Goal: Task Accomplishment & Management: Manage account settings

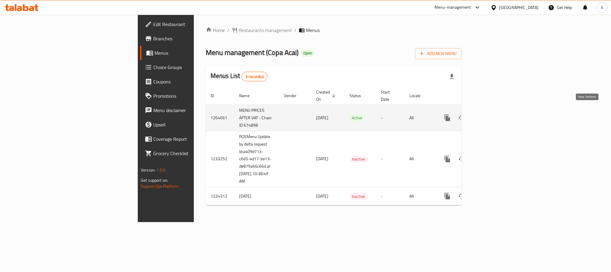
click at [494, 114] on icon "enhanced table" at bounding box center [490, 117] width 7 height 7
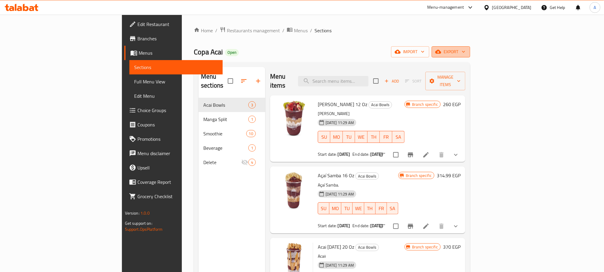
click at [466, 55] on span "export" at bounding box center [451, 51] width 29 height 7
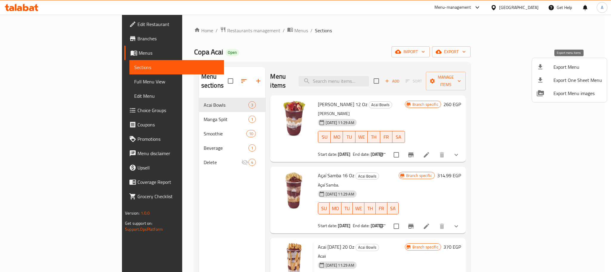
click at [566, 64] on span "Export Menu" at bounding box center [578, 66] width 49 height 7
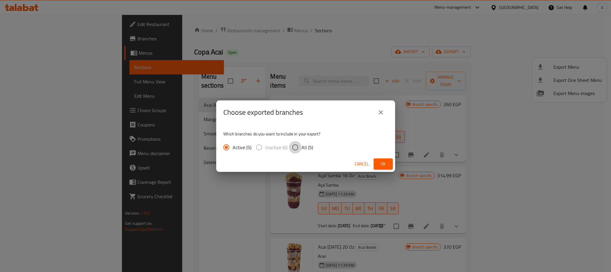
click at [293, 145] on input "All (5)" at bounding box center [295, 147] width 13 height 13
radio input "true"
click at [380, 165] on span "Ok" at bounding box center [384, 163] width 10 height 7
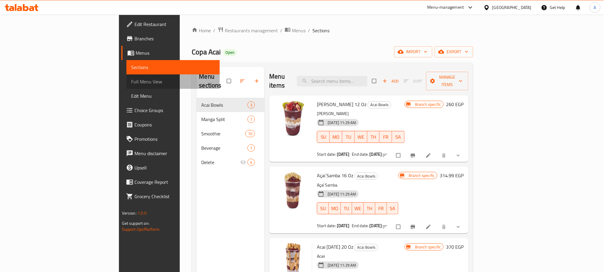
click at [131, 81] on span "Full Menu View" at bounding box center [173, 81] width 84 height 7
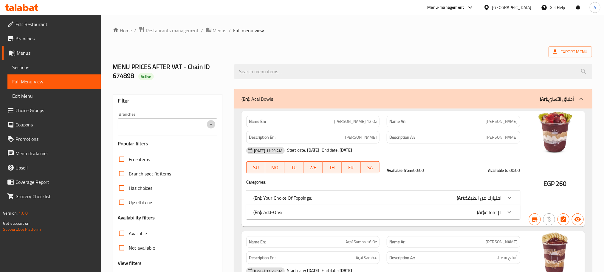
click at [213, 123] on icon "Open" at bounding box center [211, 124] width 7 height 7
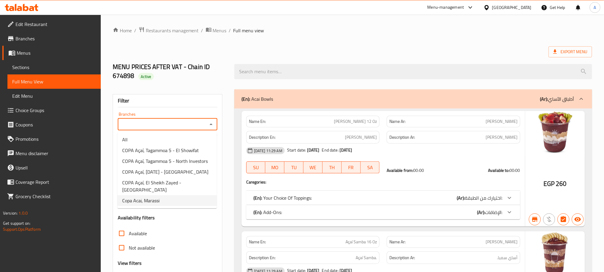
click at [167, 195] on li "Copa Acai, Marassi" at bounding box center [167, 200] width 99 height 11
type input "Copa Acai, Marassi"
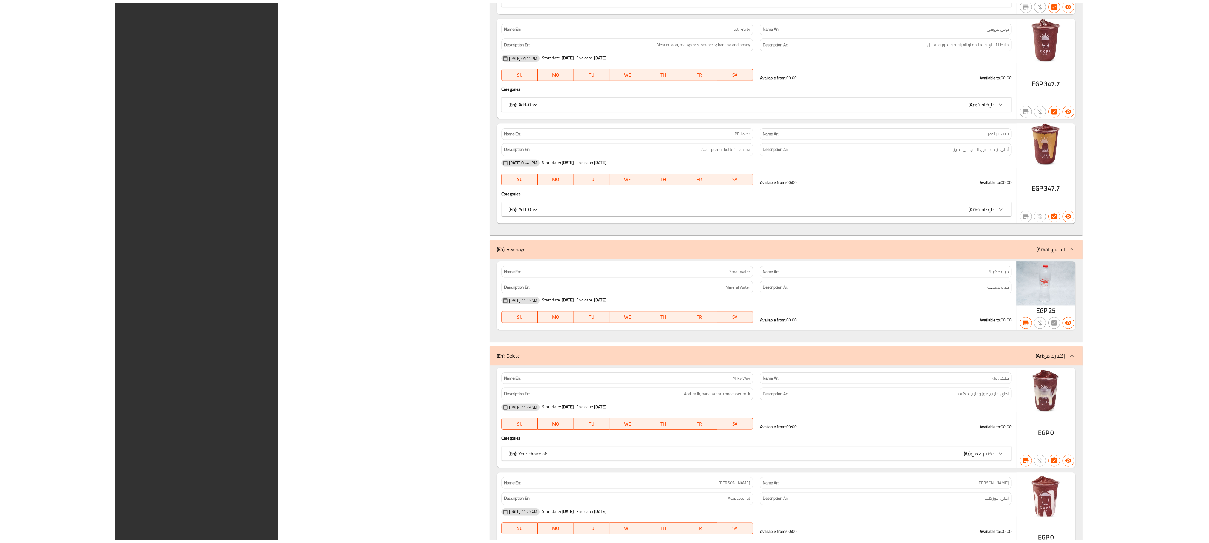
scroll to position [1762, 0]
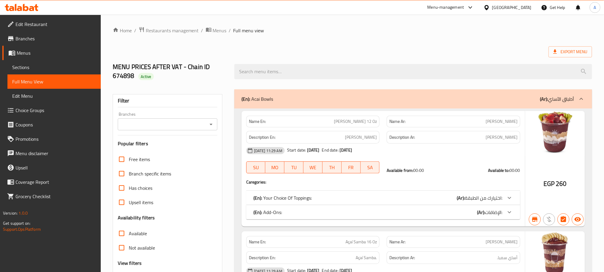
click at [212, 124] on icon "Open" at bounding box center [211, 124] width 7 height 7
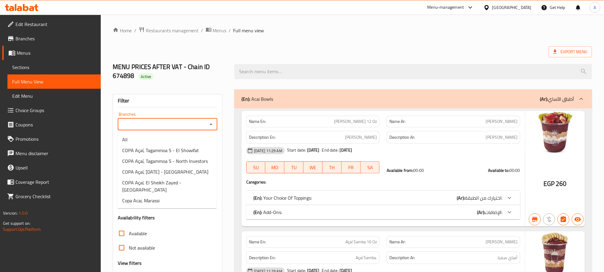
click at [158, 197] on span "Copa Acai, Marassi" at bounding box center [140, 200] width 37 height 7
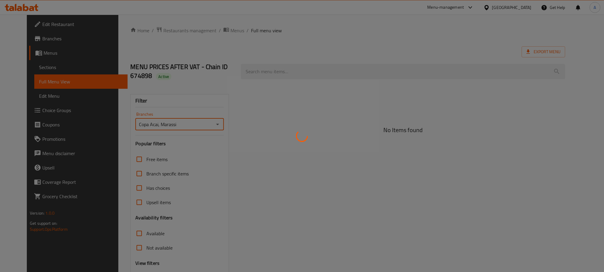
type input "Copa Acai, Marassi"
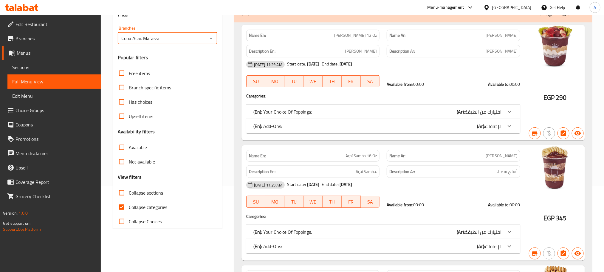
scroll to position [134, 0]
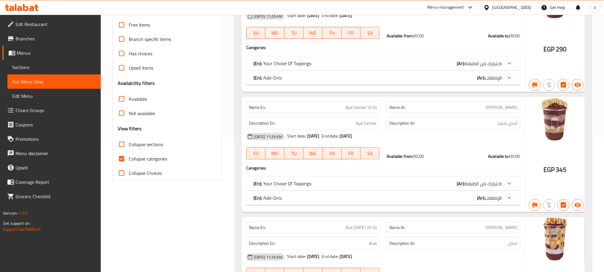
click at [120, 158] on input "Collapse categories" at bounding box center [122, 158] width 14 height 14
checkbox input "false"
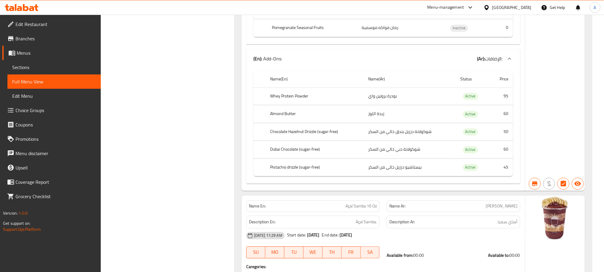
scroll to position [2889, 0]
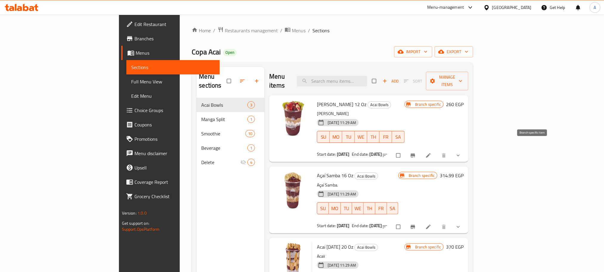
click at [416, 152] on icon "Branch-specific-item" at bounding box center [413, 155] width 6 height 6
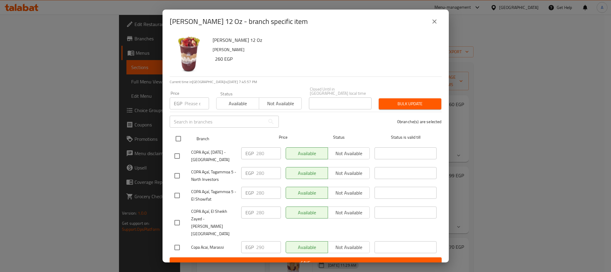
click at [180, 139] on input "checkbox" at bounding box center [178, 138] width 13 height 13
checkbox input "true"
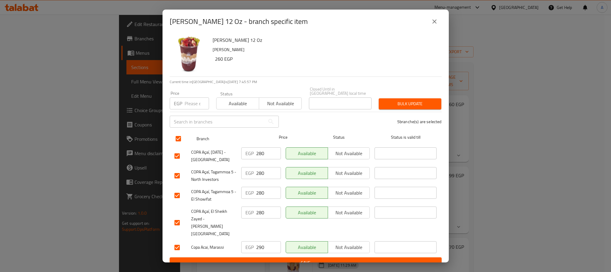
checkbox input "true"
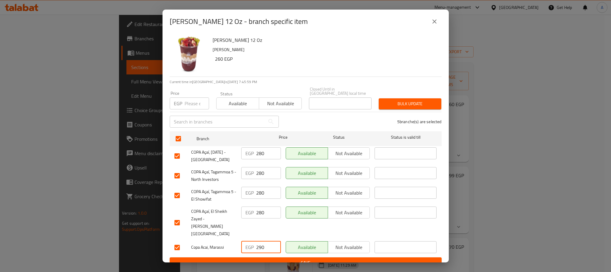
drag, startPoint x: 268, startPoint y: 231, endPoint x: 250, endPoint y: 230, distance: 17.9
click at [250, 241] on div "EGP 290 ​" at bounding box center [261, 247] width 40 height 12
paste input "330.6"
type input "330.6"
click at [279, 259] on span "Save" at bounding box center [306, 262] width 263 height 7
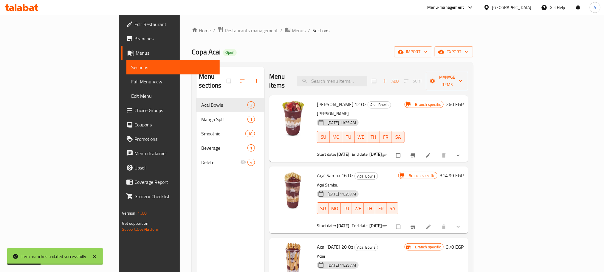
click at [416, 223] on icon "Branch-specific-item" at bounding box center [413, 226] width 6 height 6
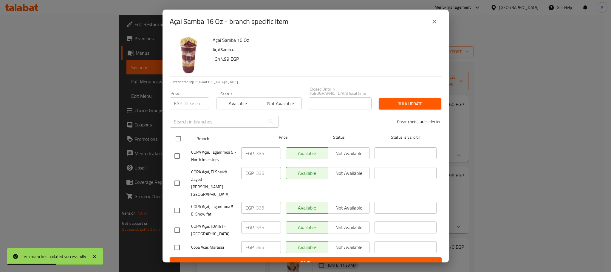
click at [178, 138] on input "checkbox" at bounding box center [178, 138] width 13 height 13
checkbox input "true"
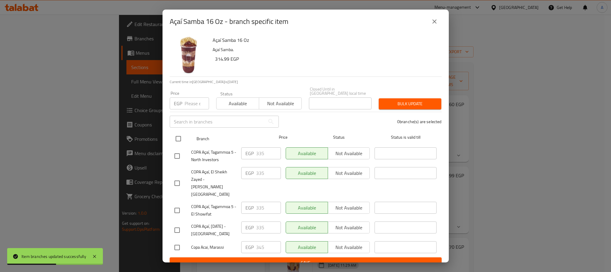
checkbox input "true"
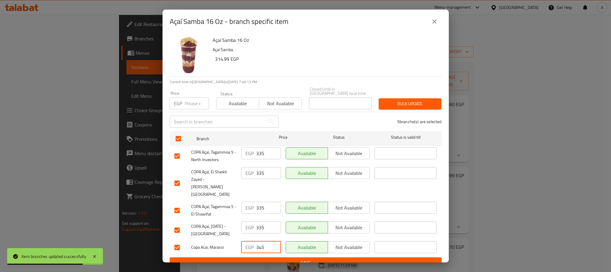
drag, startPoint x: 268, startPoint y: 232, endPoint x: 246, endPoint y: 233, distance: 21.2
click at [246, 241] on div "EGP 345 ​" at bounding box center [261, 247] width 40 height 12
paste input "93.30"
type input "393.30"
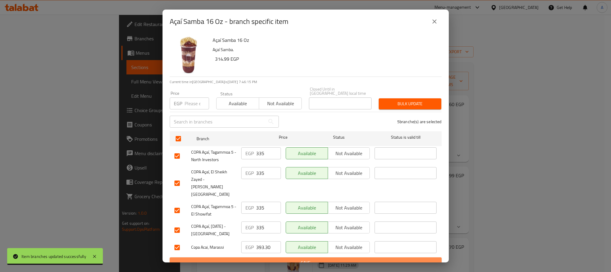
click at [273, 259] on span "Save" at bounding box center [306, 262] width 263 height 7
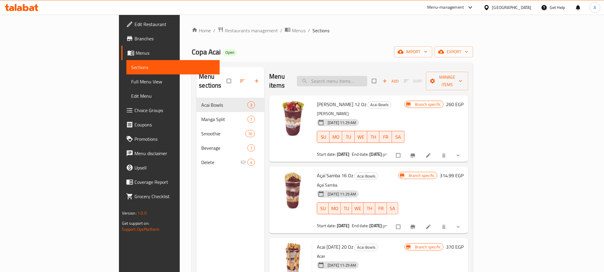
click at [368, 76] on input "search" at bounding box center [332, 81] width 70 height 10
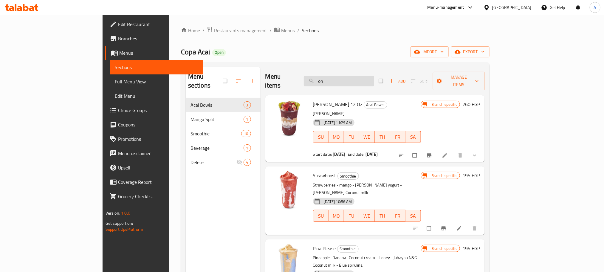
type input "o"
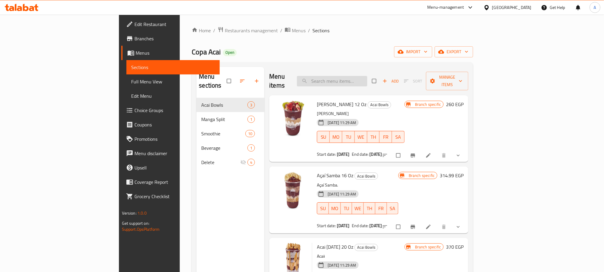
type input "o"
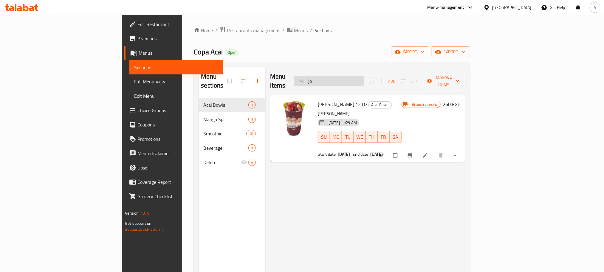
type input "j"
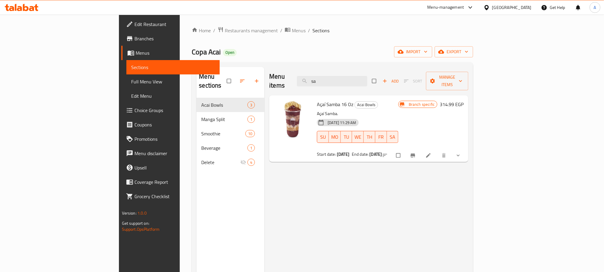
type input "s"
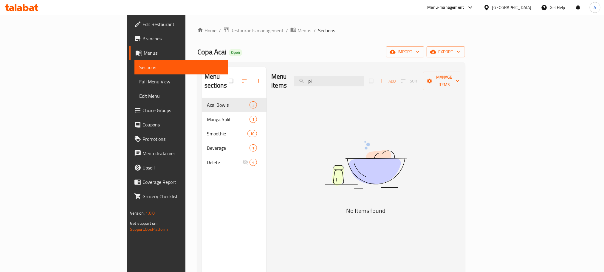
type input "p"
type input "d"
type input "dri"
drag, startPoint x: 368, startPoint y: 75, endPoint x: 330, endPoint y: 77, distance: 37.7
click at [331, 77] on div "Menu items dri Add Sort Manage items" at bounding box center [366, 81] width 189 height 28
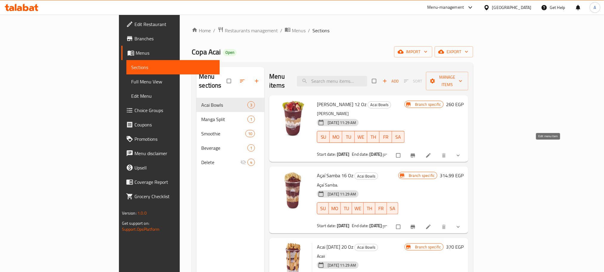
click at [433, 152] on link at bounding box center [429, 155] width 7 height 6
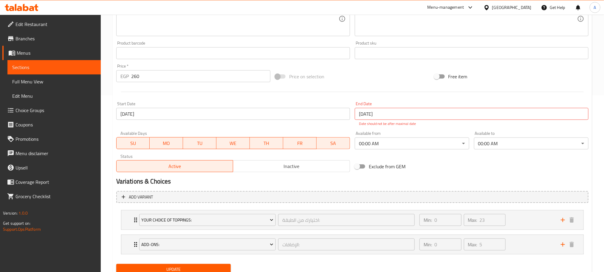
scroll to position [200, 0]
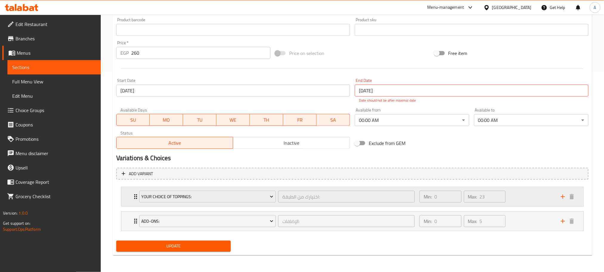
click at [134, 194] on icon "Expand" at bounding box center [135, 196] width 7 height 7
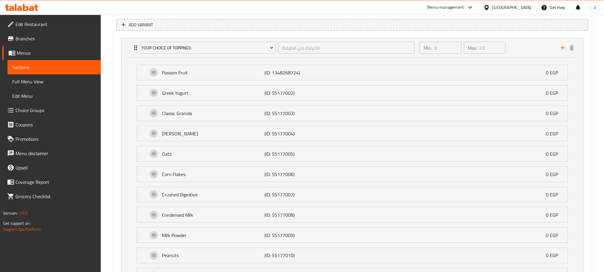
scroll to position [259, 0]
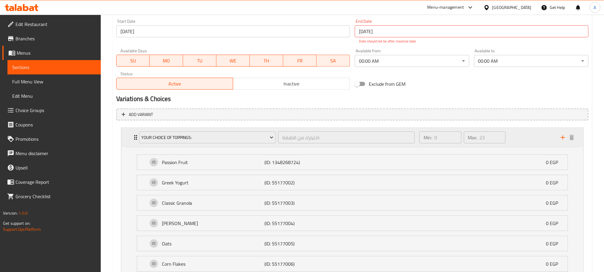
click at [136, 140] on div "Your Choice Of Toppings: اختيارك من الطبقة: ​" at bounding box center [277, 137] width 283 height 19
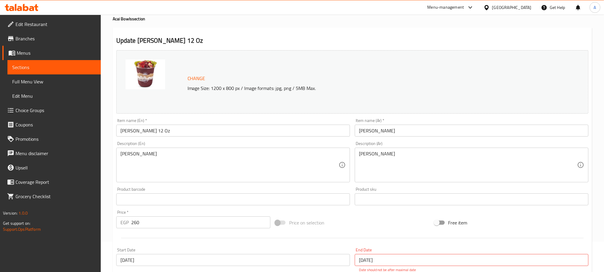
scroll to position [0, 0]
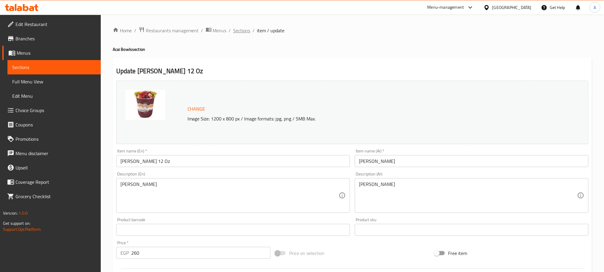
click at [240, 30] on span "Sections" at bounding box center [242, 30] width 17 height 7
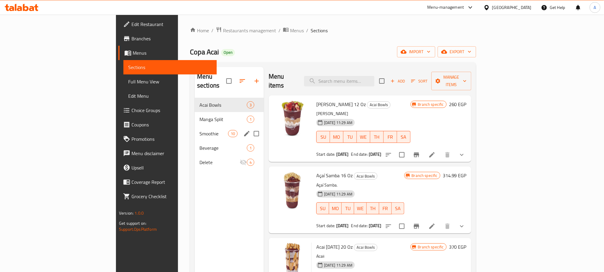
click at [195, 126] on div "Smoothie 10" at bounding box center [229, 133] width 69 height 14
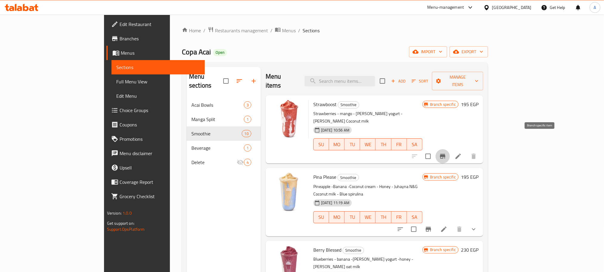
click at [447, 152] on icon "Branch-specific-item" at bounding box center [442, 155] width 7 height 7
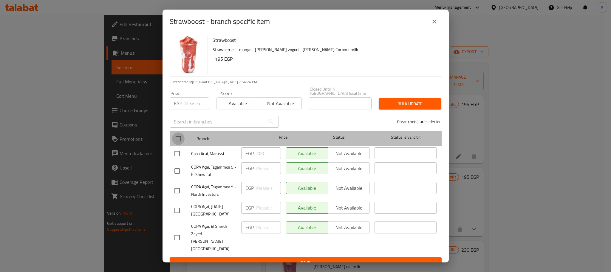
click at [177, 141] on input "checkbox" at bounding box center [178, 138] width 13 height 13
checkbox input "true"
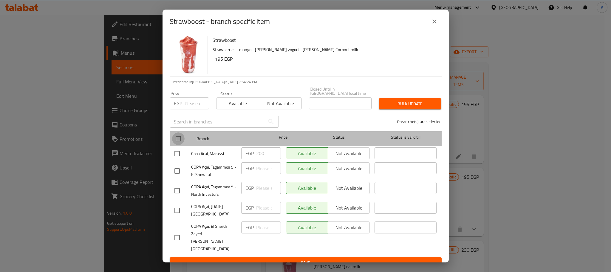
checkbox input "true"
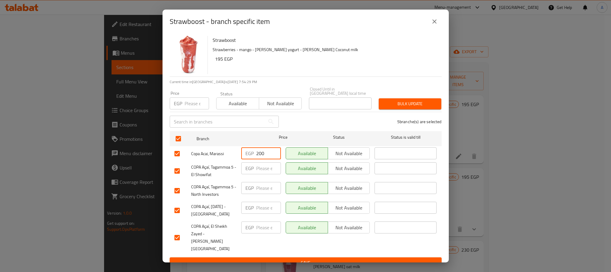
drag, startPoint x: 266, startPoint y: 152, endPoint x: 255, endPoint y: 161, distance: 14.0
click at [229, 153] on div "Copa Acai, Marassi EGP 200 ​ Available Not available ​" at bounding box center [305, 153] width 267 height 17
paste input "28"
type input "228"
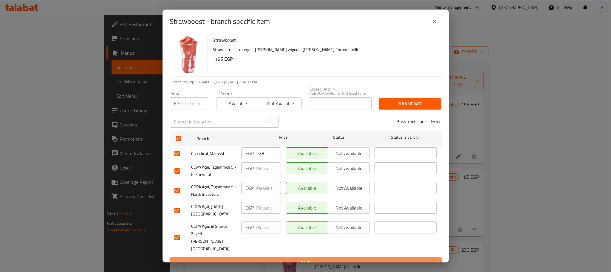
click at [283, 259] on span "Save" at bounding box center [306, 262] width 263 height 7
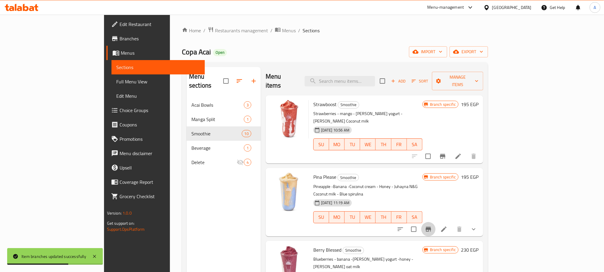
click at [432, 225] on icon "Branch-specific-item" at bounding box center [428, 228] width 7 height 7
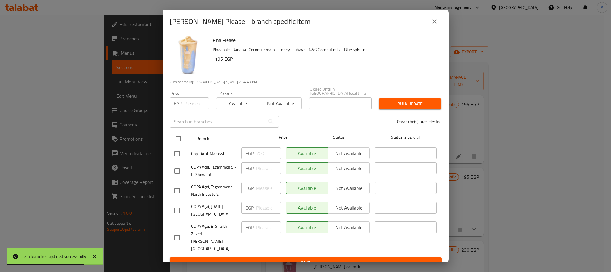
click at [179, 138] on input "checkbox" at bounding box center [178, 138] width 13 height 13
checkbox input "true"
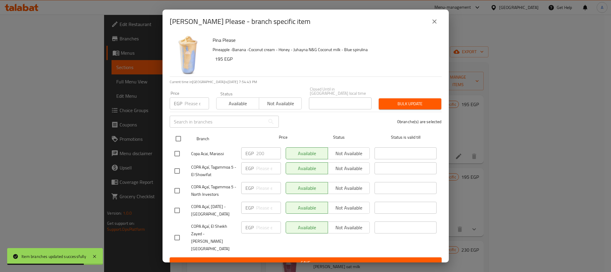
checkbox input "true"
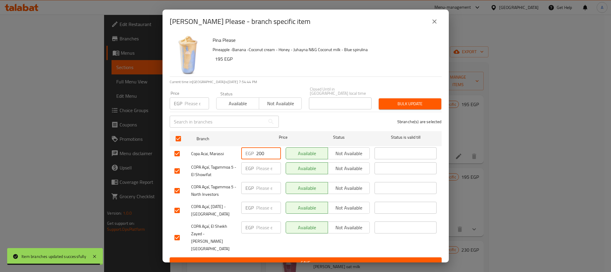
drag, startPoint x: 264, startPoint y: 152, endPoint x: 246, endPoint y: 152, distance: 17.9
click at [246, 152] on div "EGP 200 ​" at bounding box center [261, 153] width 40 height 12
paste input "28"
type input "228"
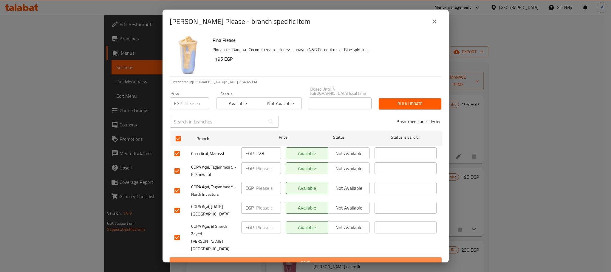
click at [293, 259] on span "Save" at bounding box center [306, 262] width 263 height 7
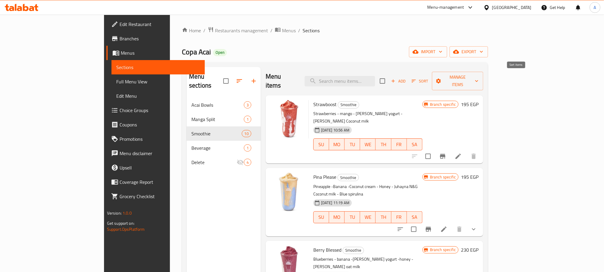
click at [428, 78] on span "Sort" at bounding box center [420, 81] width 16 height 7
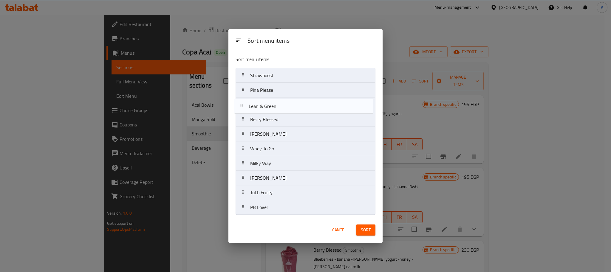
drag, startPoint x: 282, startPoint y: 135, endPoint x: 280, endPoint y: 102, distance: 33.2
click at [280, 102] on nav "Strawboost Pina Please Berry Blessed Mango Mingle Lean & Green Whey To Go Milky…" at bounding box center [306, 141] width 140 height 147
click at [272, 118] on nav "Strawboost Pina Please Lean & Green Berry Blessed Mango Mingle Whey To Go Milky…" at bounding box center [306, 141] width 140 height 147
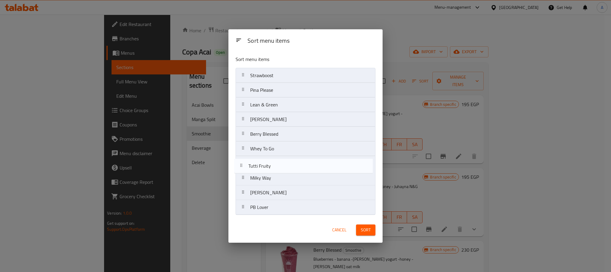
drag, startPoint x: 280, startPoint y: 192, endPoint x: 277, endPoint y: 163, distance: 28.8
click at [277, 163] on nav "Strawboost Pina Please Lean & Green Mango Mingle Berry Blessed Whey To Go Milky…" at bounding box center [306, 141] width 140 height 147
drag, startPoint x: 278, startPoint y: 194, endPoint x: 277, endPoint y: 177, distance: 17.0
click at [277, 177] on nav "Strawboost Pina Please Lean & Green Mango Mingle Berry Blessed Whey To Go Tutti…" at bounding box center [306, 141] width 140 height 147
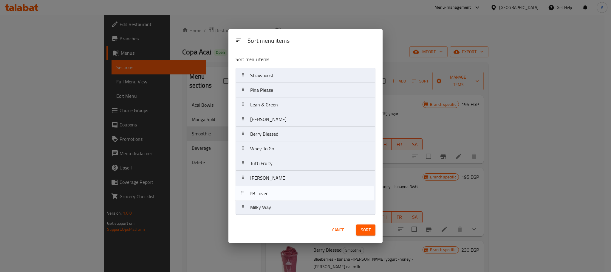
drag, startPoint x: 271, startPoint y: 208, endPoint x: 270, endPoint y: 191, distance: 17.4
click at [270, 191] on nav "Strawboost Pina Please Lean & Green Mango Mingle Berry Blessed Whey To Go Tutti…" at bounding box center [306, 141] width 140 height 147
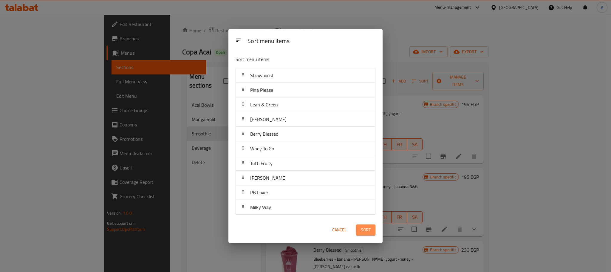
click at [364, 228] on span "Sort" at bounding box center [366, 229] width 10 height 7
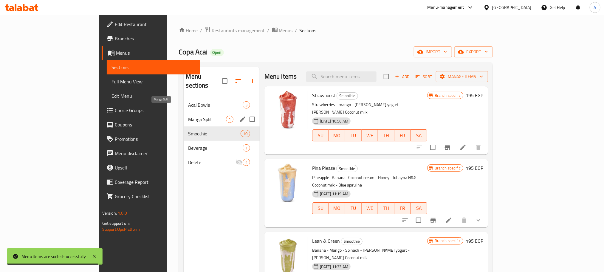
click at [189, 115] on span "Manga Split" at bounding box center [208, 118] width 38 height 7
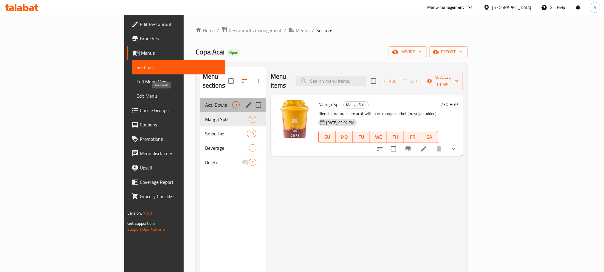
click at [205, 101] on span "Acai Bowls" at bounding box center [218, 104] width 27 height 7
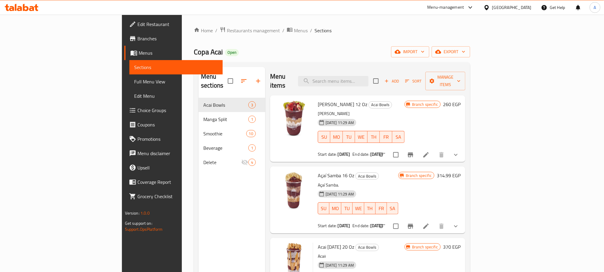
scroll to position [45, 0]
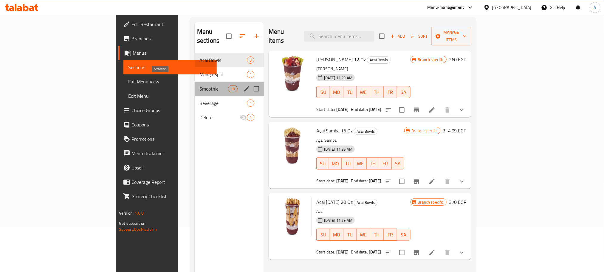
click at [200, 85] on span "Smoothie" at bounding box center [214, 88] width 29 height 7
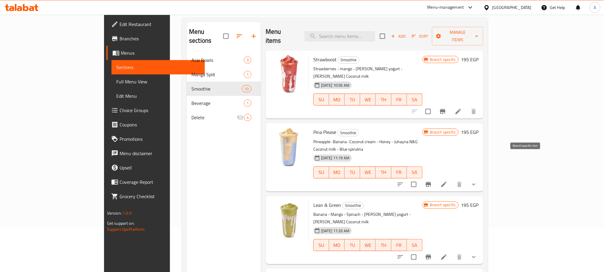
click at [432, 181] on icon "Branch-specific-item" at bounding box center [428, 184] width 7 height 7
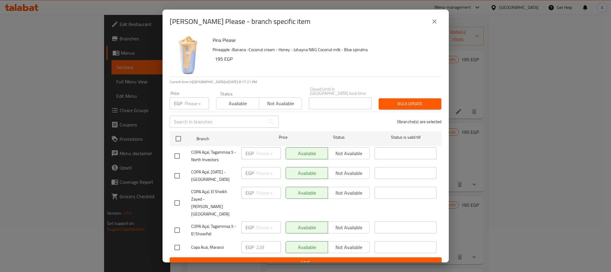
click at [435, 23] on icon "close" at bounding box center [434, 21] width 7 height 7
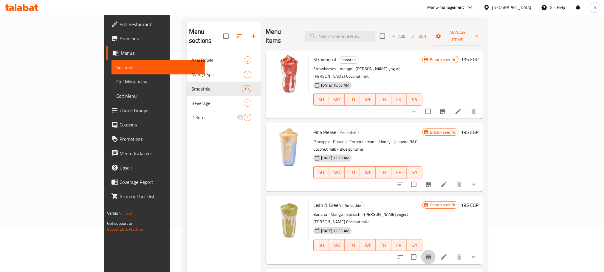
click at [431, 254] on icon "Branch-specific-item" at bounding box center [428, 256] width 5 height 5
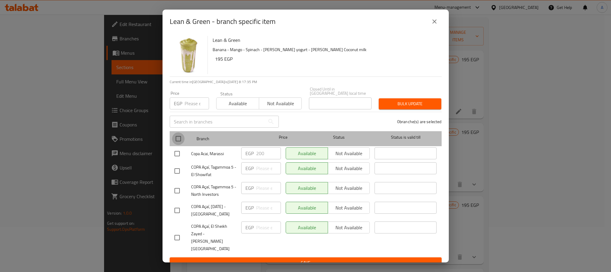
click at [180, 141] on input "checkbox" at bounding box center [178, 138] width 13 height 13
checkbox input "true"
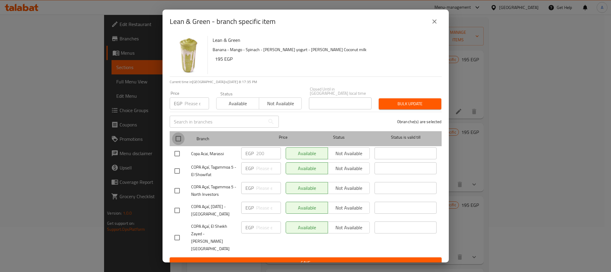
checkbox input "true"
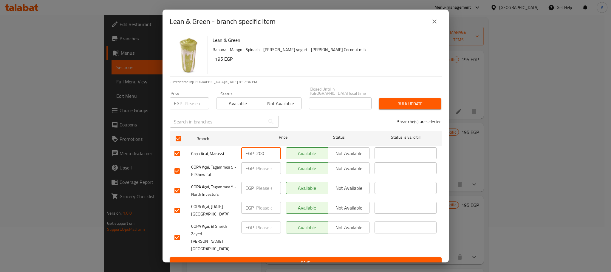
drag, startPoint x: 268, startPoint y: 152, endPoint x: 245, endPoint y: 154, distance: 22.5
click at [245, 154] on div "EGP 200 ​" at bounding box center [261, 153] width 40 height 12
paste input "28"
type input "228"
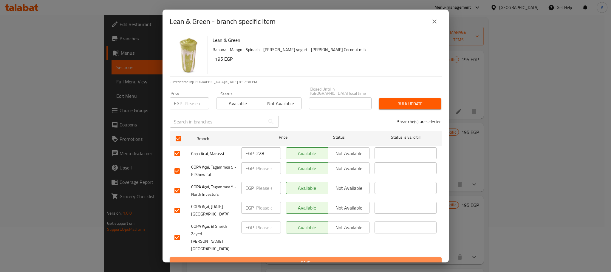
click at [282, 259] on span "Save" at bounding box center [306, 262] width 263 height 7
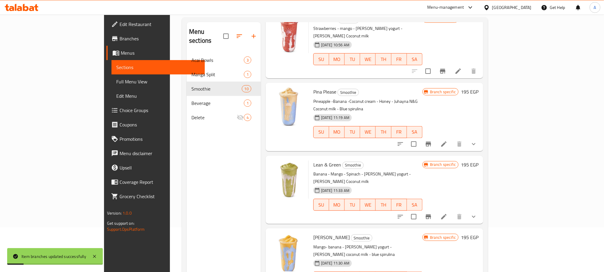
scroll to position [90, 0]
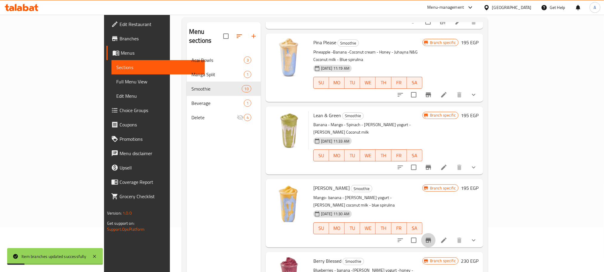
click at [436, 233] on button "Branch-specific-item" at bounding box center [429, 240] width 14 height 14
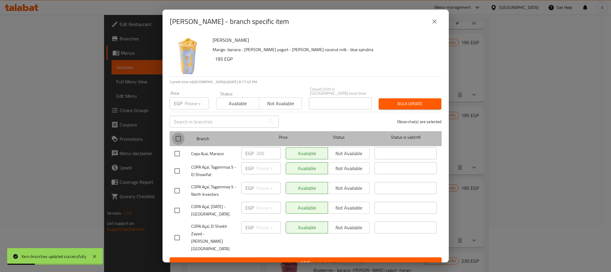
click at [178, 139] on input "checkbox" at bounding box center [178, 138] width 13 height 13
checkbox input "true"
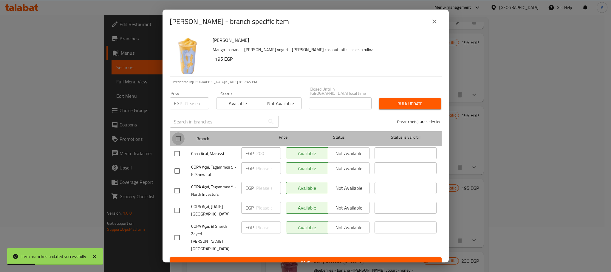
checkbox input "true"
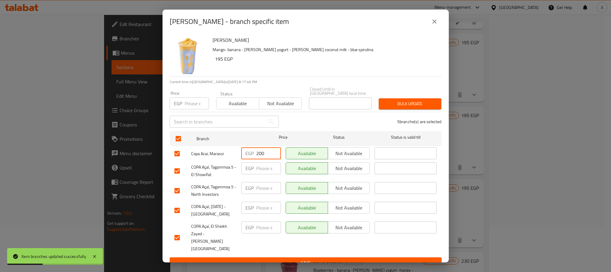
drag, startPoint x: 265, startPoint y: 153, endPoint x: 248, endPoint y: 156, distance: 17.2
click at [248, 156] on div "EGP 200 ​" at bounding box center [261, 153] width 40 height 12
paste input "28"
type input "228"
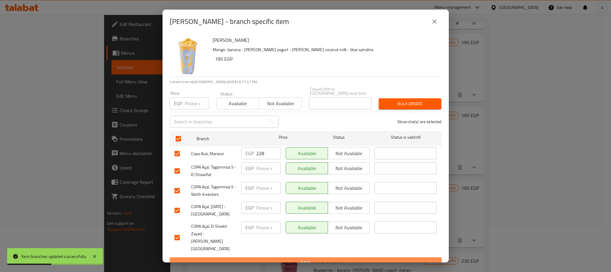
click at [267, 259] on span "Save" at bounding box center [306, 262] width 263 height 7
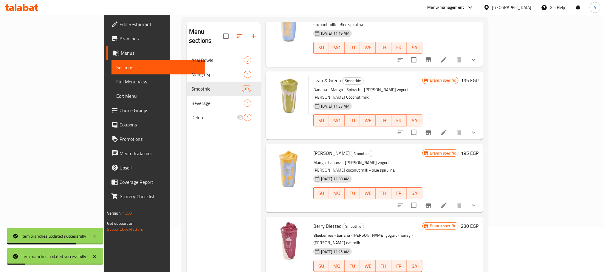
scroll to position [134, 0]
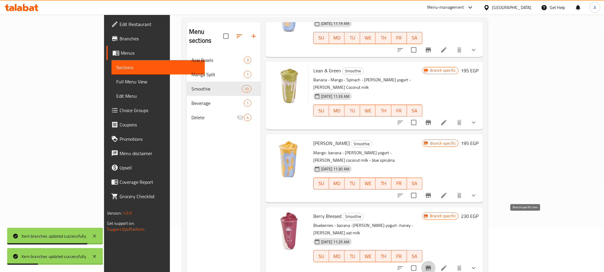
click at [431, 265] on icon "Branch-specific-item" at bounding box center [428, 267] width 5 height 5
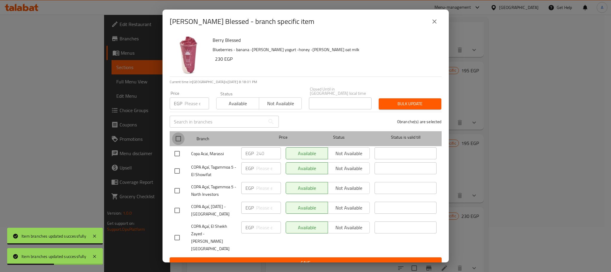
click at [179, 138] on input "checkbox" at bounding box center [178, 138] width 13 height 13
checkbox input "true"
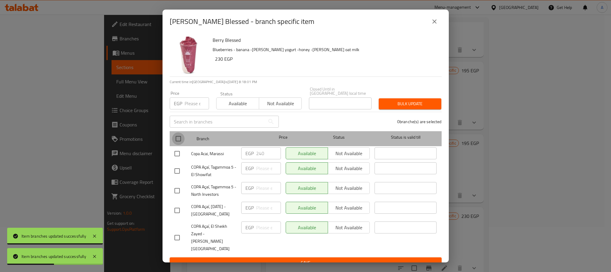
checkbox input "true"
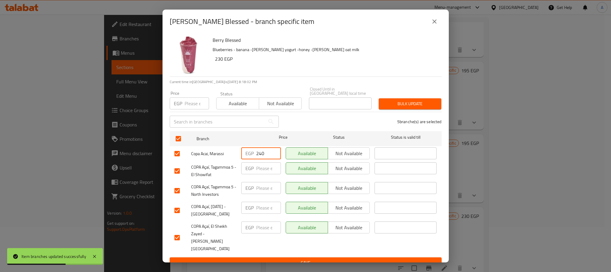
drag, startPoint x: 266, startPoint y: 157, endPoint x: 234, endPoint y: 153, distance: 32.7
click at [234, 153] on div "Copa Acai, Marassi EGP 240 ​ Available Not available ​" at bounding box center [305, 153] width 267 height 17
paste input "73.6"
type input "273.60"
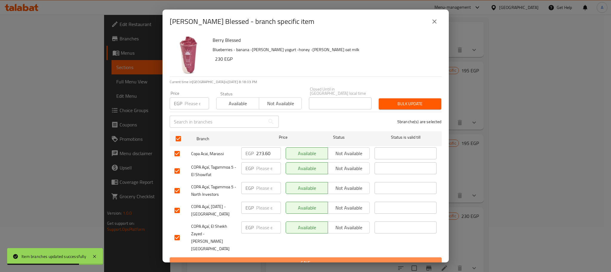
click at [272, 259] on span "Save" at bounding box center [306, 262] width 263 height 7
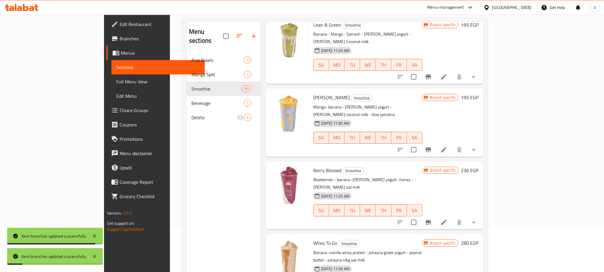
scroll to position [224, 0]
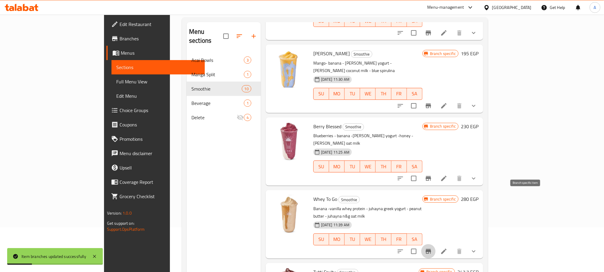
click at [436, 244] on button "Branch-specific-item" at bounding box center [429, 251] width 14 height 14
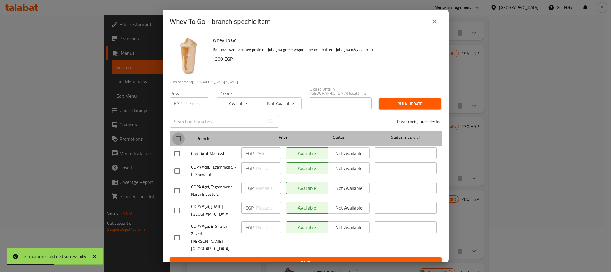
click at [178, 141] on input "checkbox" at bounding box center [178, 138] width 13 height 13
checkbox input "true"
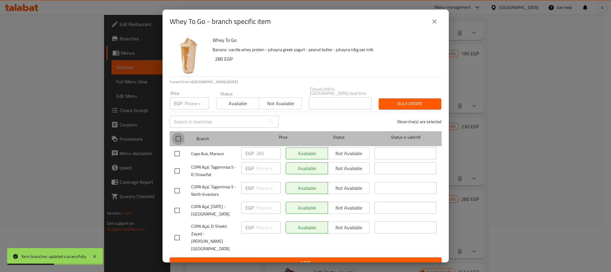
checkbox input "true"
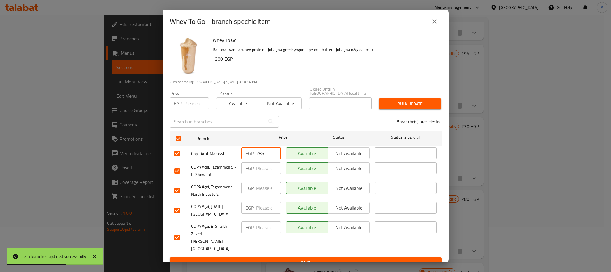
drag, startPoint x: 265, startPoint y: 154, endPoint x: 244, endPoint y: 152, distance: 21.6
click at [244, 152] on div "EGP 285 ​" at bounding box center [261, 153] width 40 height 12
paste input "324.90"
type input "324.90"
click at [271, 259] on span "Save" at bounding box center [306, 262] width 263 height 7
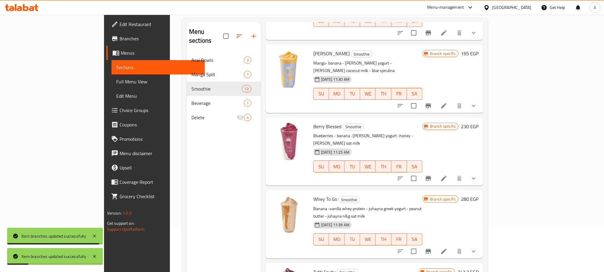
scroll to position [313, 0]
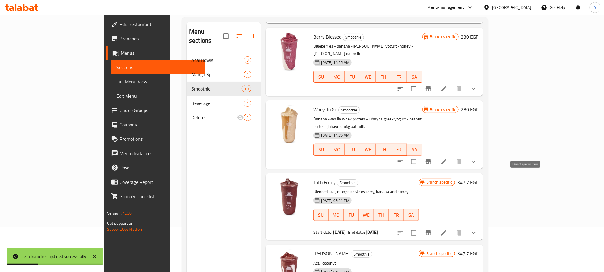
click at [431, 230] on icon "Branch-specific-item" at bounding box center [428, 232] width 5 height 5
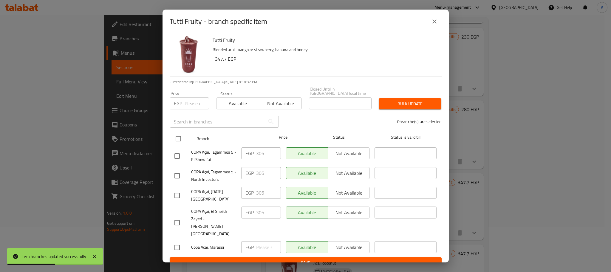
click at [179, 139] on input "checkbox" at bounding box center [178, 138] width 13 height 13
checkbox input "true"
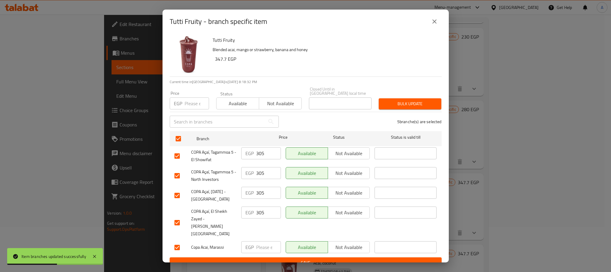
checkbox input "true"
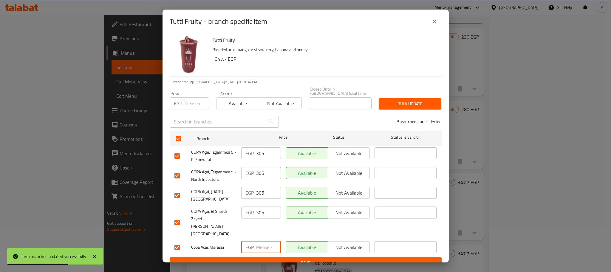
click at [265, 241] on input "number" at bounding box center [268, 247] width 25 height 12
paste input "347.70"
type input "347.70"
click at [270, 259] on span "Save" at bounding box center [306, 262] width 263 height 7
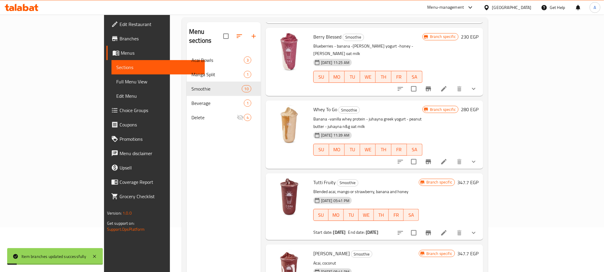
scroll to position [358, 0]
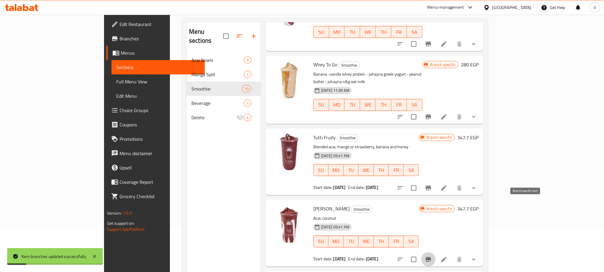
click at [431, 257] on icon "Branch-specific-item" at bounding box center [428, 259] width 5 height 5
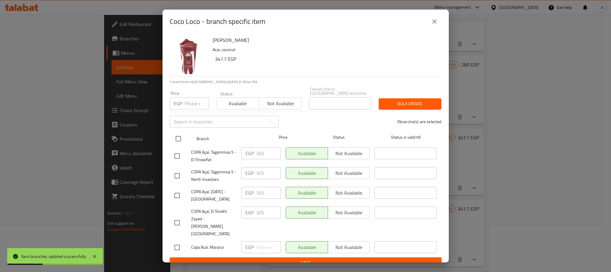
click at [179, 138] on input "checkbox" at bounding box center [178, 138] width 13 height 13
checkbox input "true"
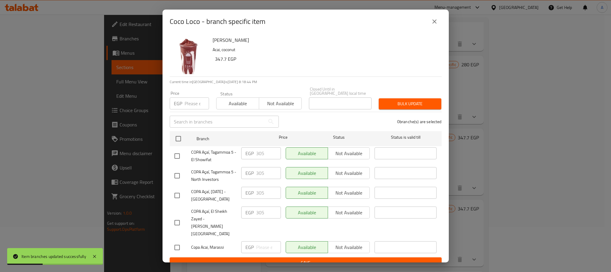
checkbox input "true"
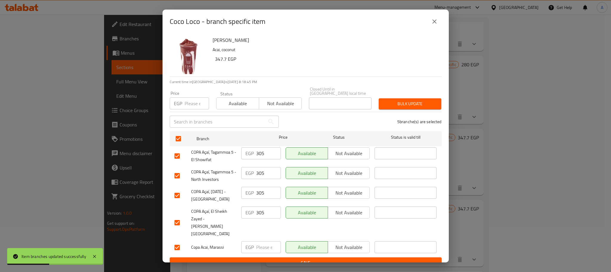
click at [264, 241] on input "number" at bounding box center [268, 247] width 25 height 12
paste input "347.70"
type input "347.70"
click at [267, 259] on span "Save" at bounding box center [306, 262] width 263 height 7
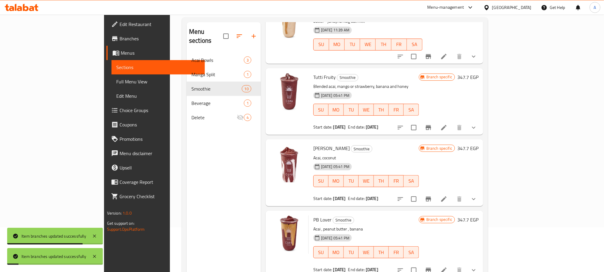
scroll to position [84, 0]
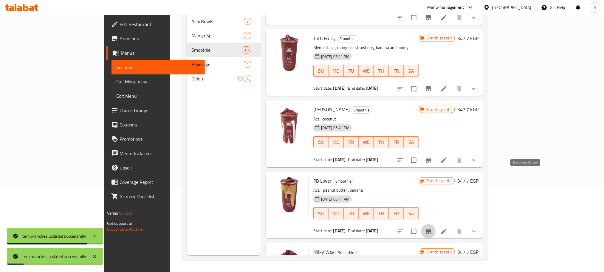
click at [436, 224] on button "Branch-specific-item" at bounding box center [429, 231] width 14 height 14
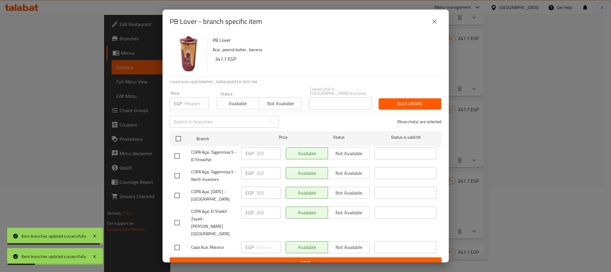
click at [177, 137] on input "checkbox" at bounding box center [178, 138] width 13 height 13
checkbox input "true"
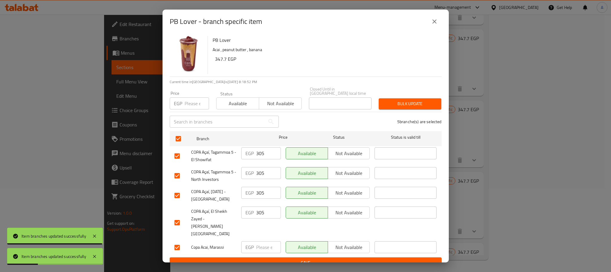
checkbox input "true"
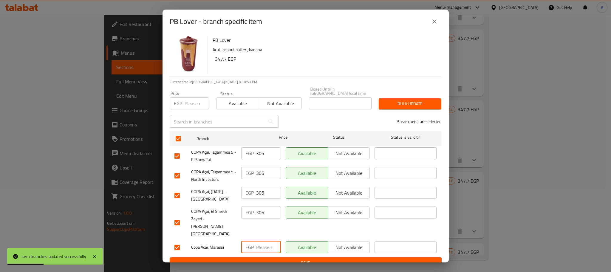
click at [268, 241] on input "number" at bounding box center [268, 247] width 25 height 12
paste input "347.70"
type input "347.70"
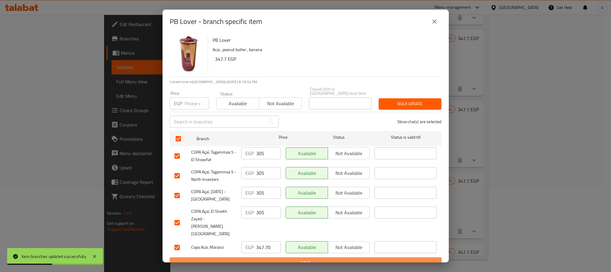
click at [268, 259] on span "Save" at bounding box center [306, 262] width 263 height 7
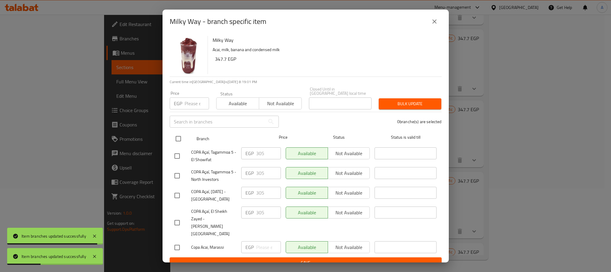
click at [180, 143] on input "checkbox" at bounding box center [178, 138] width 13 height 13
checkbox input "true"
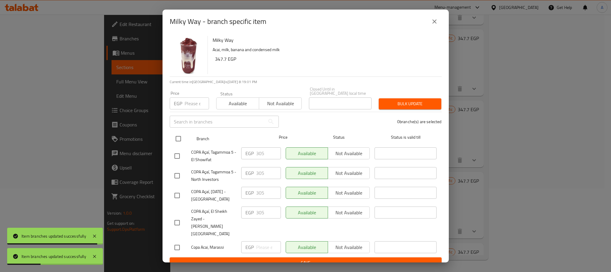
checkbox input "true"
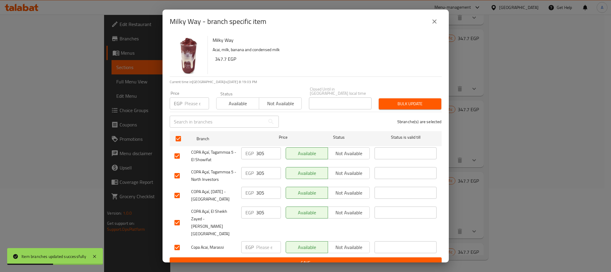
click at [260, 241] on input "number" at bounding box center [268, 247] width 25 height 12
paste input "347.70"
type input "347.70"
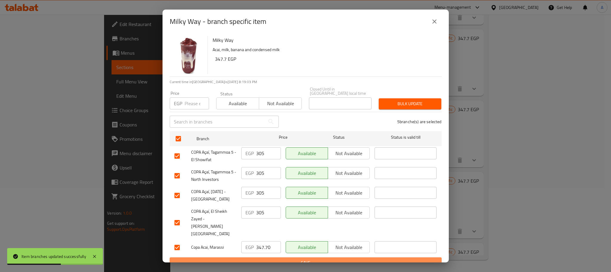
click at [266, 259] on span "Save" at bounding box center [306, 262] width 263 height 7
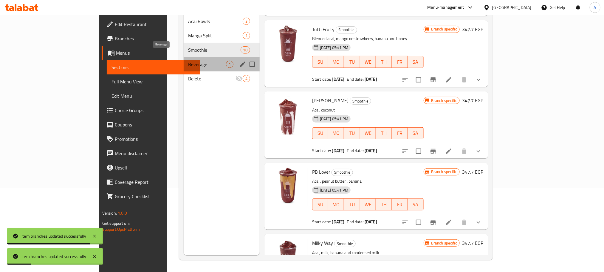
click at [189, 61] on span "Beverage" at bounding box center [208, 64] width 38 height 7
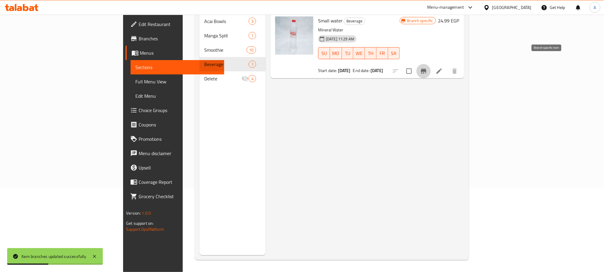
click at [427, 69] on icon "Branch-specific-item" at bounding box center [423, 71] width 5 height 5
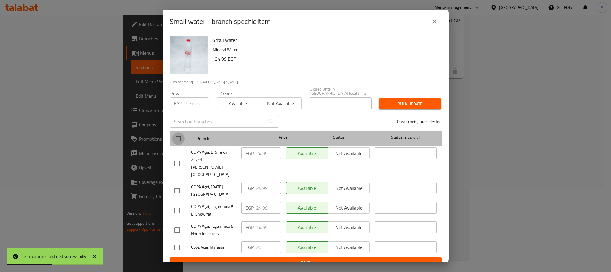
click at [177, 141] on input "checkbox" at bounding box center [178, 138] width 13 height 13
checkbox input "true"
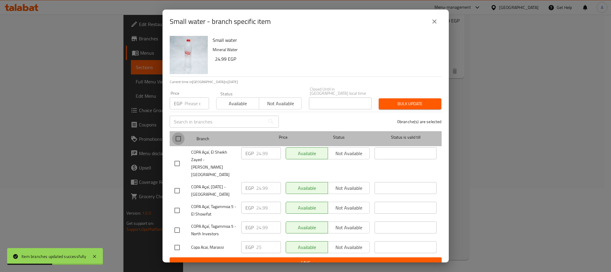
checkbox input "true"
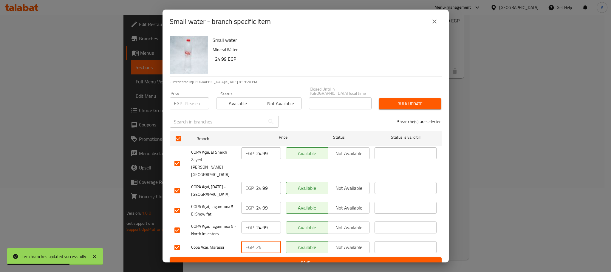
drag, startPoint x: 265, startPoint y: 232, endPoint x: 249, endPoint y: 234, distance: 16.2
click at [249, 241] on div "EGP 25 ​" at bounding box center [261, 247] width 40 height 12
paste input "8.50"
type input "28.50"
click at [262, 259] on span "Save" at bounding box center [306, 262] width 263 height 7
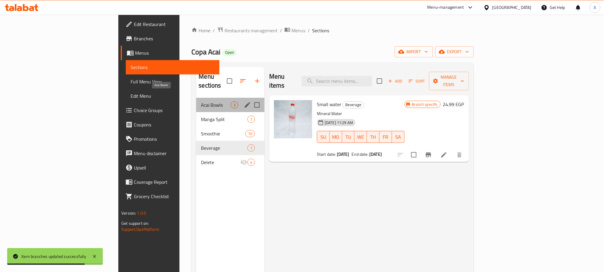
click at [201, 101] on span "Acai Bowls" at bounding box center [216, 104] width 30 height 7
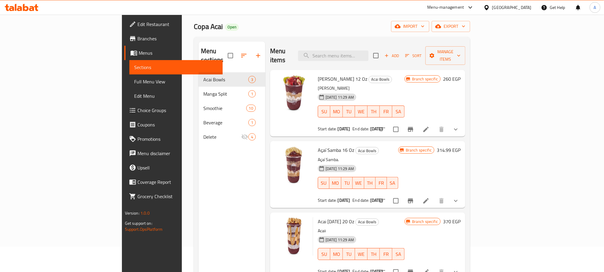
scroll to position [45, 0]
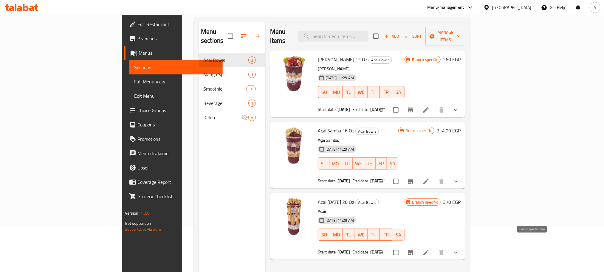
click at [414, 250] on icon "Branch-specific-item" at bounding box center [410, 252] width 5 height 5
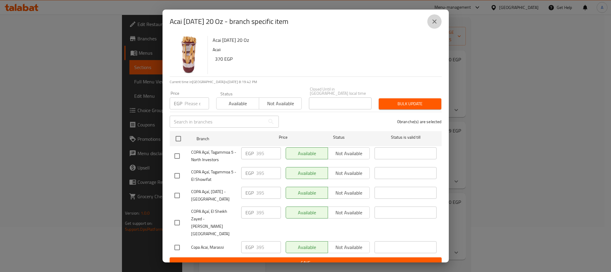
click at [436, 24] on icon "close" at bounding box center [435, 21] width 4 height 4
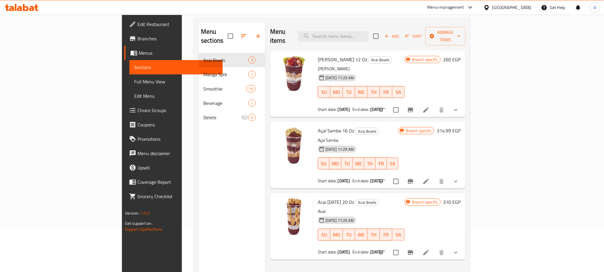
scroll to position [0, 0]
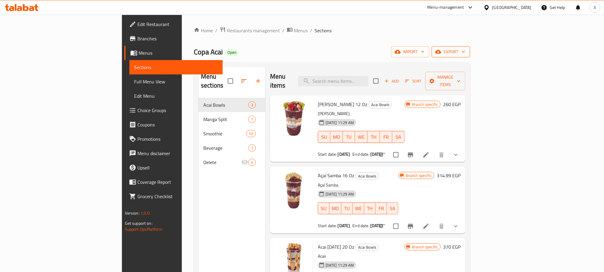
click at [466, 50] on span "export" at bounding box center [451, 51] width 29 height 7
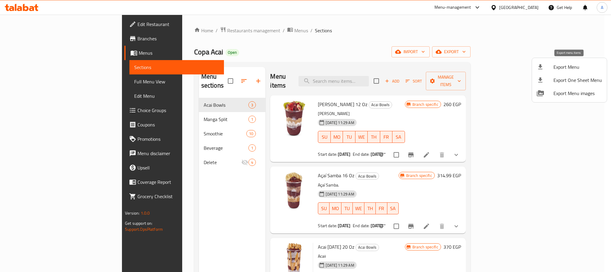
click at [567, 66] on span "Export Menu" at bounding box center [578, 66] width 49 height 7
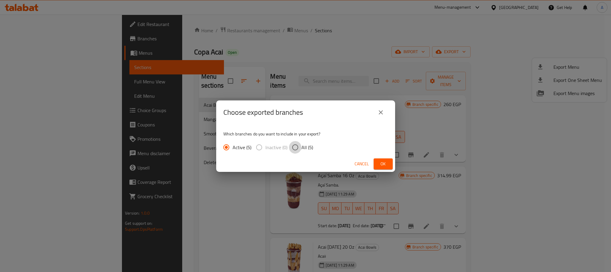
click at [295, 147] on input "All (5)" at bounding box center [295, 147] width 13 height 13
radio input "true"
click at [379, 164] on span "Ok" at bounding box center [384, 163] width 10 height 7
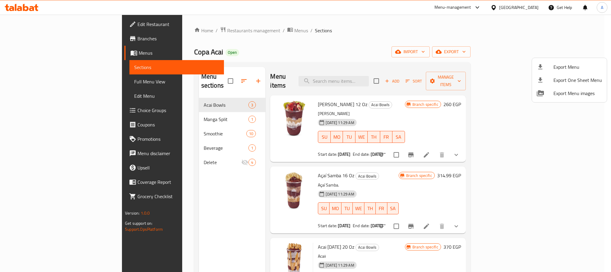
click at [299, 21] on div at bounding box center [305, 136] width 611 height 272
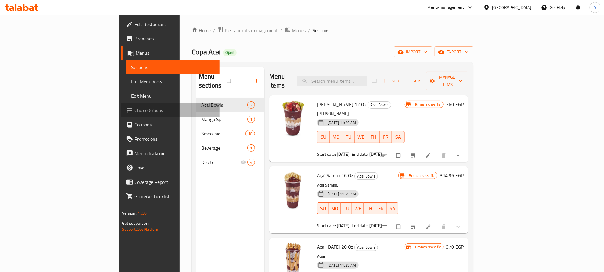
click at [135, 107] on span "Choice Groups" at bounding box center [175, 110] width 81 height 7
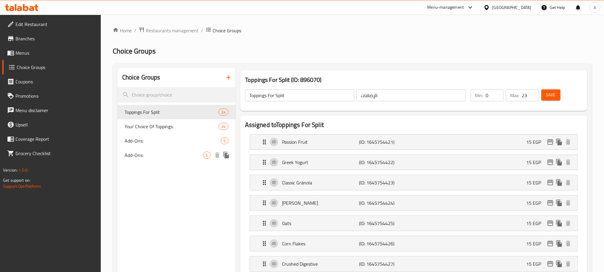
click at [147, 153] on span "Add-Ons:" at bounding box center [164, 154] width 78 height 7
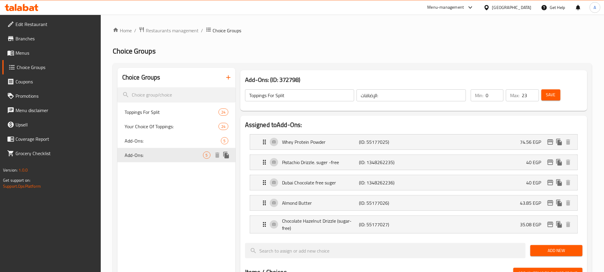
type input "Add-Ons:"
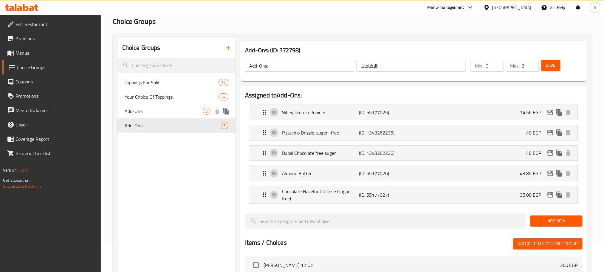
scroll to position [45, 0]
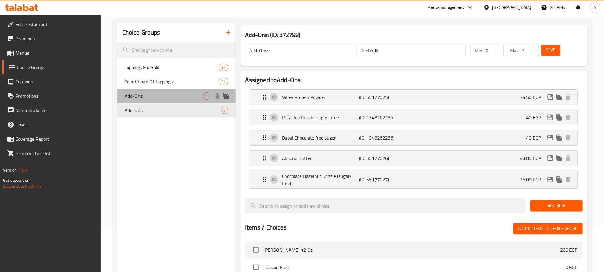
click at [178, 94] on span "Add-Ons:" at bounding box center [164, 95] width 78 height 7
type input "5"
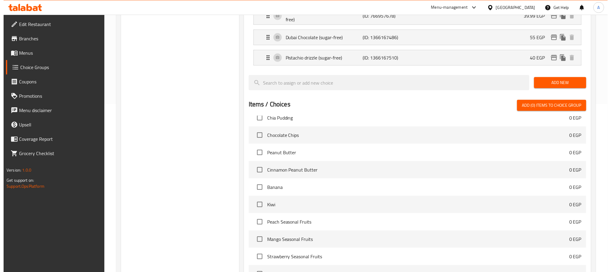
scroll to position [241, 0]
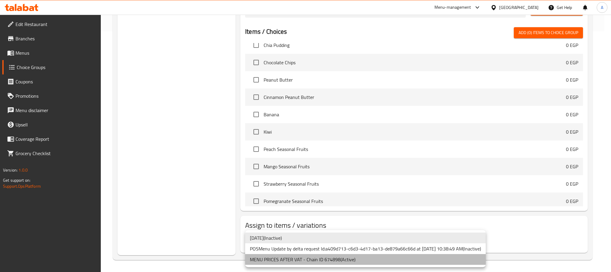
click at [323, 259] on li "MENU PRICES AFTER VAT - Chain ID 674898 ( Active )" at bounding box center [365, 259] width 241 height 11
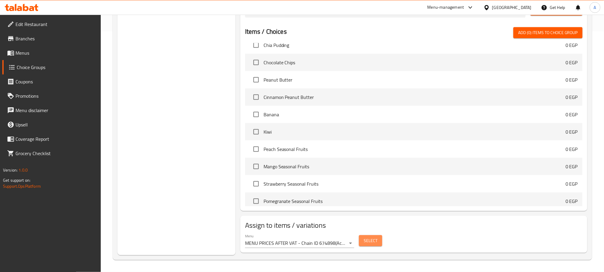
click at [369, 240] on span "Select" at bounding box center [371, 240] width 14 height 7
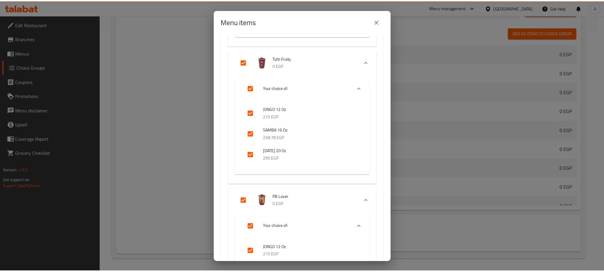
scroll to position [871, 0]
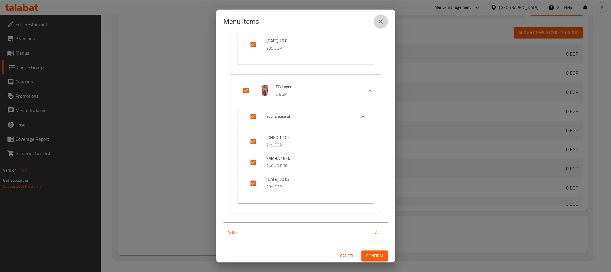
click at [379, 17] on button "close" at bounding box center [381, 21] width 14 height 14
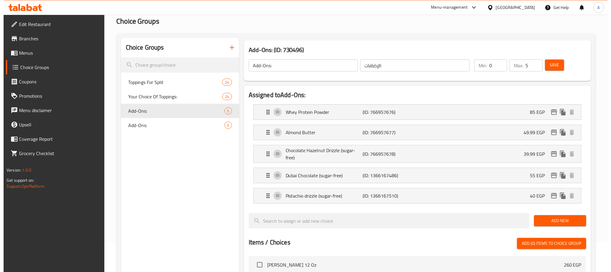
scroll to position [45, 0]
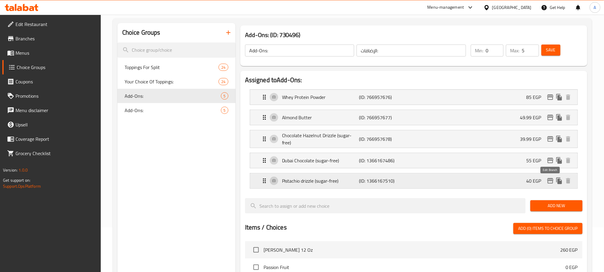
click at [551, 182] on icon "edit" at bounding box center [551, 180] width 6 height 5
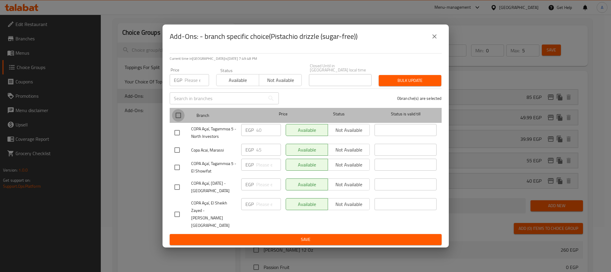
click at [178, 121] on input "checkbox" at bounding box center [178, 115] width 13 height 13
checkbox input "true"
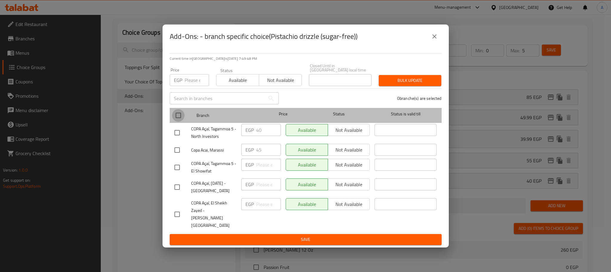
checkbox input "true"
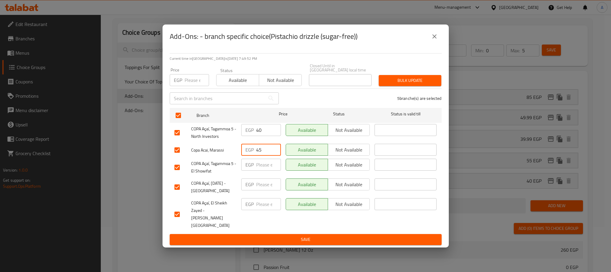
drag, startPoint x: 264, startPoint y: 156, endPoint x: 229, endPoint y: 155, distance: 34.9
click at [229, 155] on div "Copa Acai, Marassi EGP 45 ​ Available Not available ​" at bounding box center [305, 149] width 267 height 17
paste input "51.30"
type input "51.30"
click at [277, 235] on span "Save" at bounding box center [306, 238] width 263 height 7
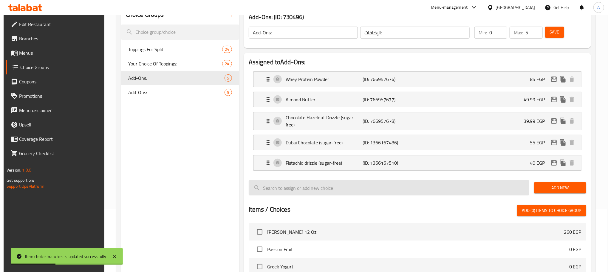
scroll to position [62, 0]
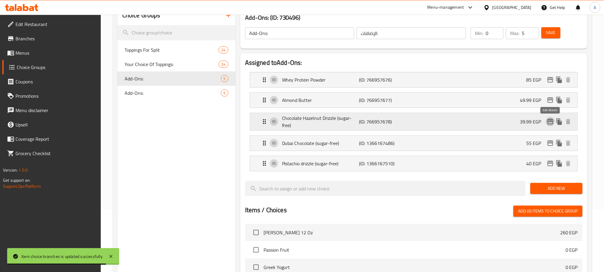
click at [551, 120] on icon "edit" at bounding box center [551, 121] width 6 height 5
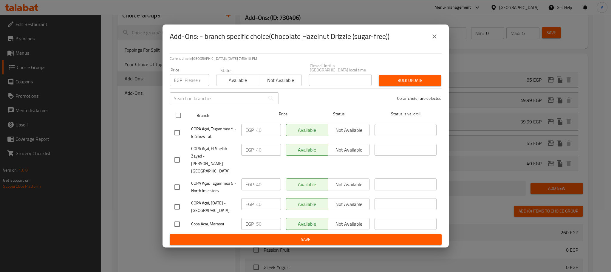
click at [178, 121] on input "checkbox" at bounding box center [178, 115] width 13 height 13
checkbox input "true"
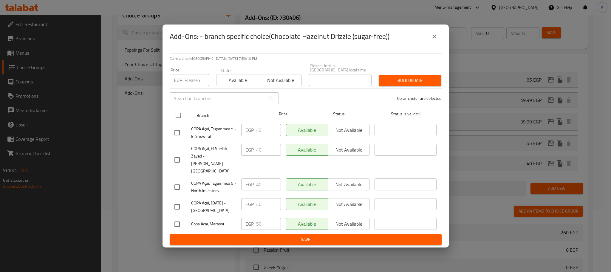
checkbox input "true"
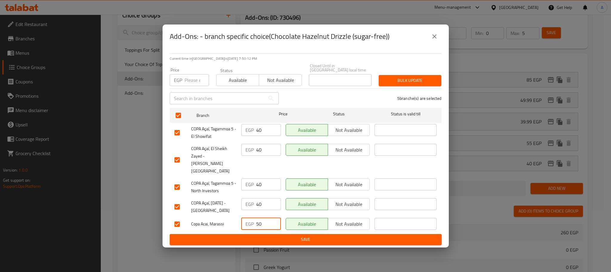
drag, startPoint x: 267, startPoint y: 213, endPoint x: 247, endPoint y: 213, distance: 20.0
click at [247, 218] on div "EGP 50 ​" at bounding box center [261, 224] width 40 height 12
paste input "7"
type input "57"
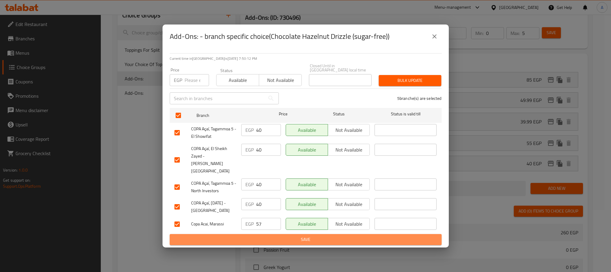
click at [260, 235] on span "Save" at bounding box center [306, 238] width 263 height 7
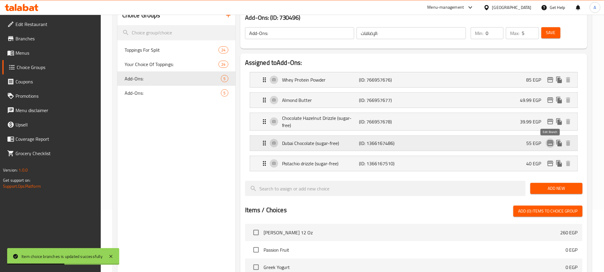
click at [551, 144] on icon "edit" at bounding box center [550, 142] width 7 height 7
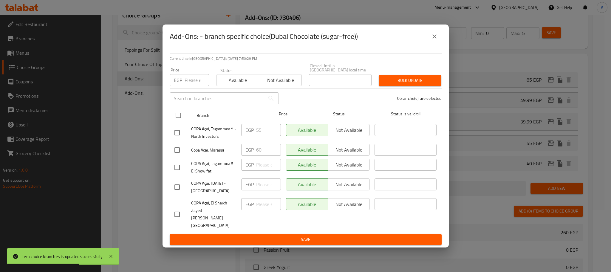
click at [178, 121] on input "checkbox" at bounding box center [178, 115] width 13 height 13
checkbox input "true"
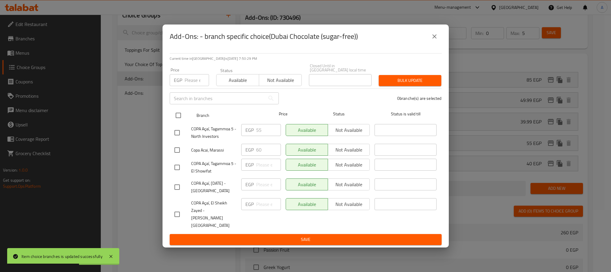
checkbox input "true"
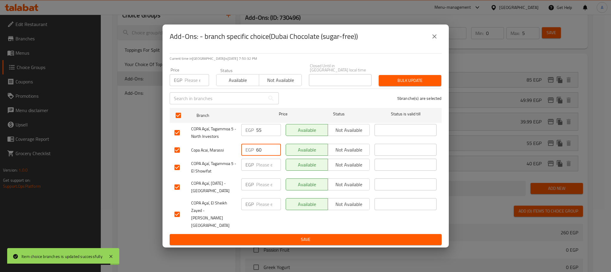
drag, startPoint x: 259, startPoint y: 154, endPoint x: 237, endPoint y: 156, distance: 22.2
click at [237, 156] on div "Copa Acai, Marassi EGP 60 ​ Available Not available ​" at bounding box center [305, 149] width 267 height 17
paste input "8.4"
type input "68.40"
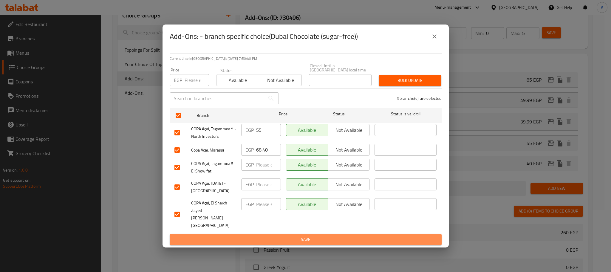
click at [265, 235] on span "Save" at bounding box center [306, 238] width 263 height 7
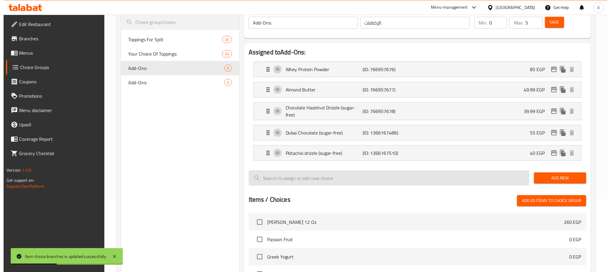
scroll to position [17, 0]
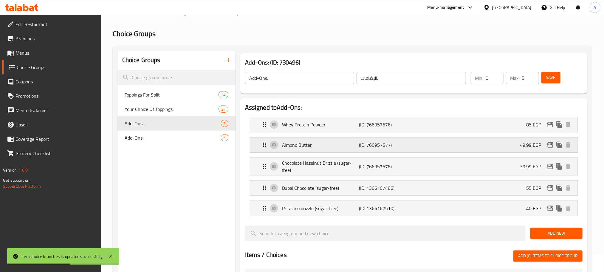
click at [550, 143] on icon "edit" at bounding box center [551, 144] width 6 height 5
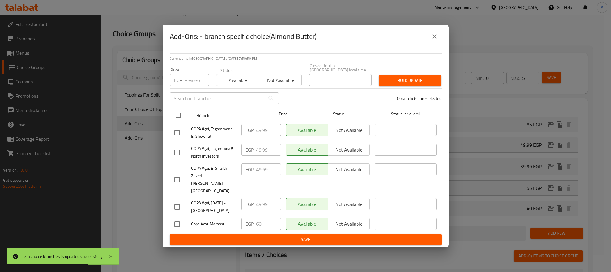
click at [177, 121] on input "checkbox" at bounding box center [178, 115] width 13 height 13
checkbox input "true"
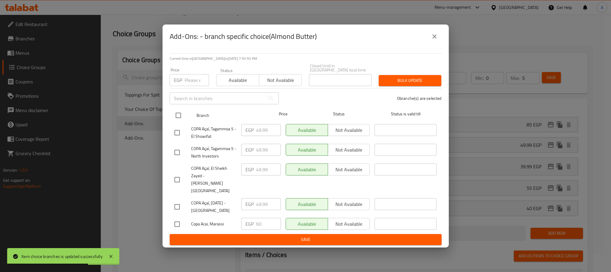
checkbox input "true"
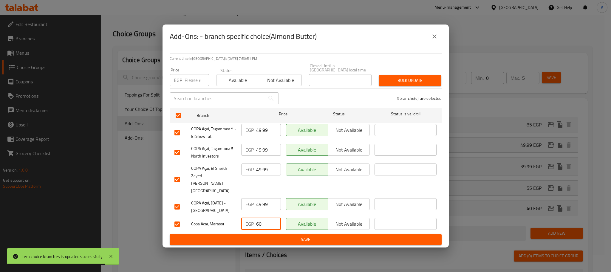
drag, startPoint x: 266, startPoint y: 214, endPoint x: 234, endPoint y: 210, distance: 32.5
click at [234, 215] on div "Copa Acai, Marassi EGP 60 ​ Available Not available ​" at bounding box center [305, 223] width 267 height 17
paste input "8.4"
type input "68.40"
click at [261, 235] on span "Save" at bounding box center [306, 238] width 263 height 7
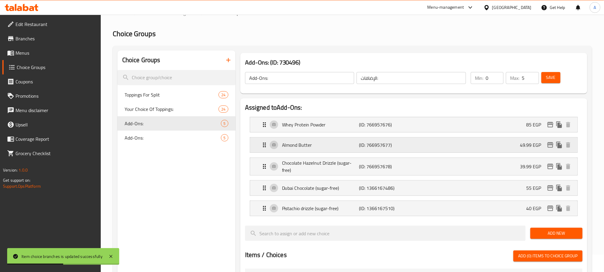
click at [551, 143] on icon "edit" at bounding box center [551, 144] width 6 height 5
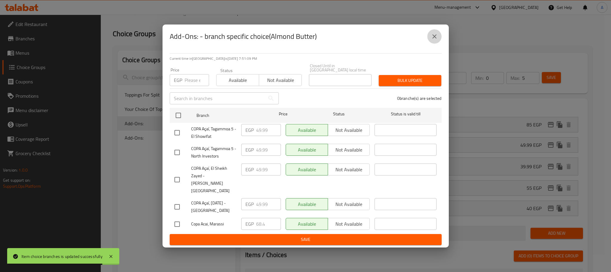
click at [432, 41] on button "close" at bounding box center [435, 36] width 14 height 14
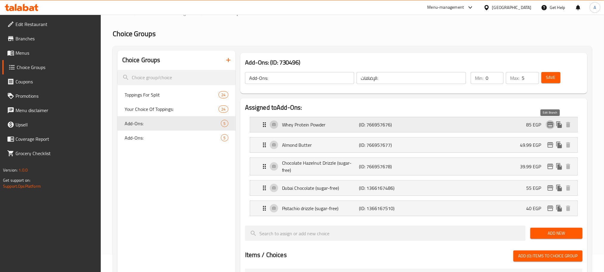
click at [550, 122] on icon "edit" at bounding box center [551, 124] width 6 height 5
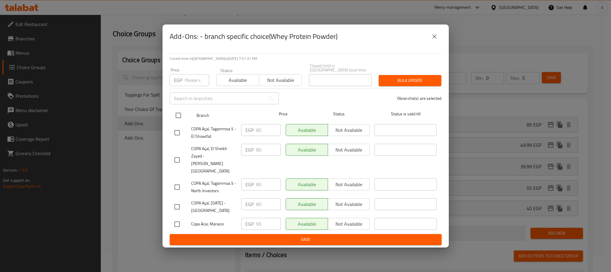
click at [178, 118] on input "checkbox" at bounding box center [178, 115] width 13 height 13
checkbox input "true"
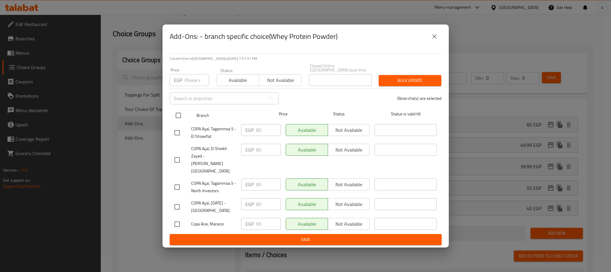
checkbox input "true"
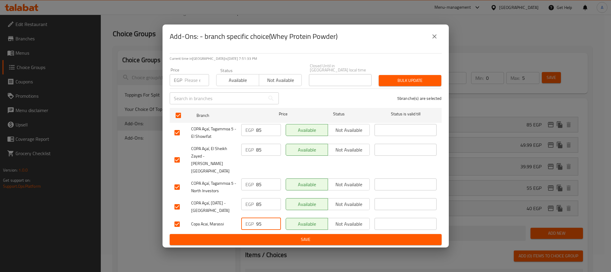
drag, startPoint x: 264, startPoint y: 212, endPoint x: 239, endPoint y: 214, distance: 25.2
click at [239, 215] on div "EGP 95 ​" at bounding box center [261, 223] width 44 height 17
paste input "108.30"
type input "108.30"
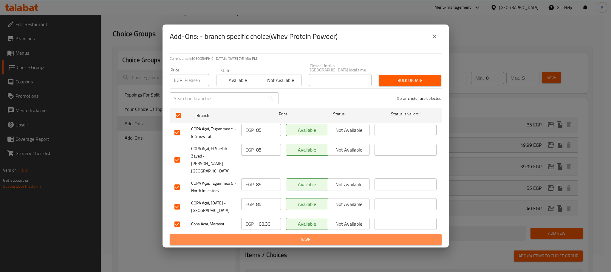
click at [255, 235] on span "Save" at bounding box center [306, 238] width 263 height 7
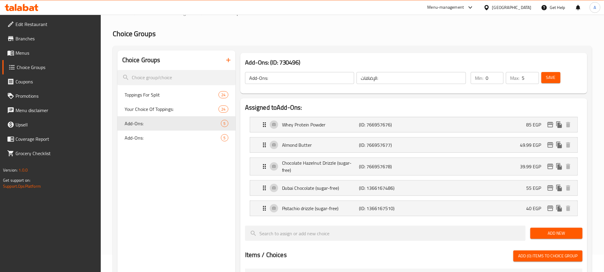
click at [550, 77] on span "Save" at bounding box center [552, 77] width 10 height 7
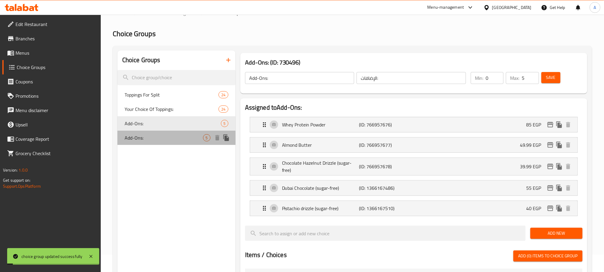
click at [139, 136] on span "Add-Ons:" at bounding box center [164, 137] width 78 height 7
type input "3"
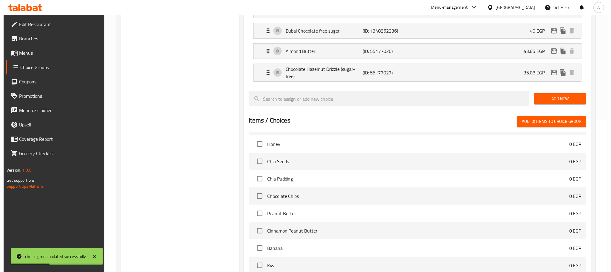
scroll to position [241, 0]
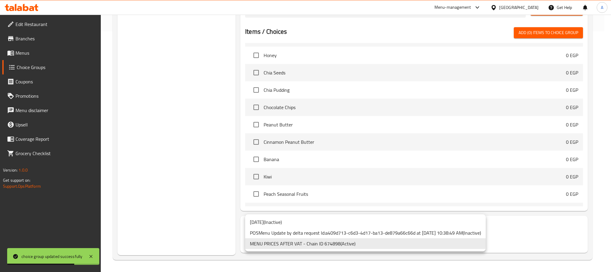
click at [352, 247] on li "MENU PRICES AFTER VAT - Chain ID 674898 ( Active )" at bounding box center [365, 243] width 241 height 11
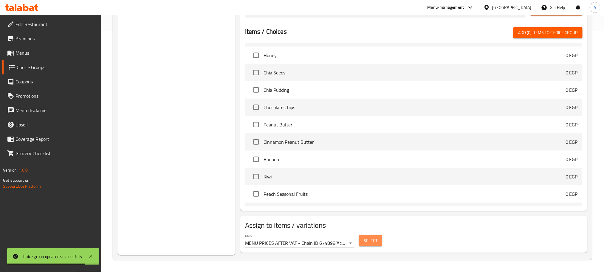
click at [367, 240] on span "Select" at bounding box center [371, 240] width 14 height 7
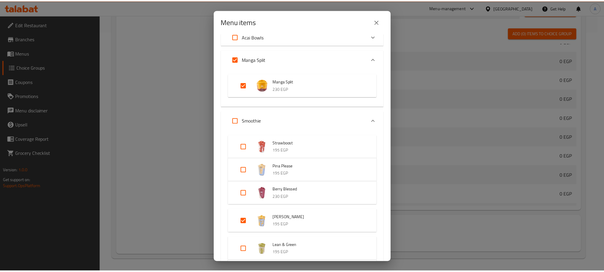
scroll to position [45, 0]
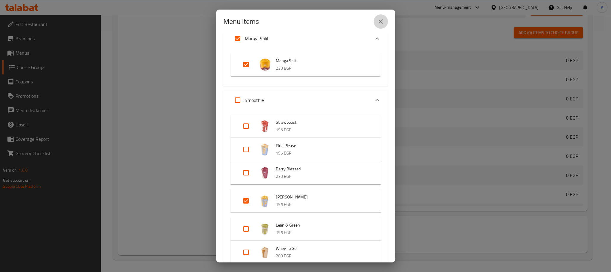
click at [383, 15] on button "close" at bounding box center [381, 21] width 14 height 14
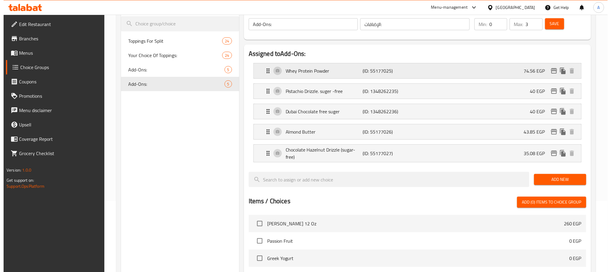
scroll to position [17, 0]
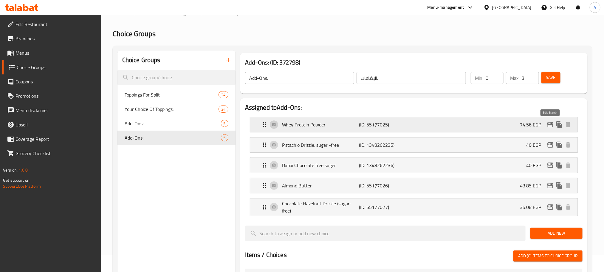
click at [549, 124] on icon "edit" at bounding box center [551, 124] width 6 height 5
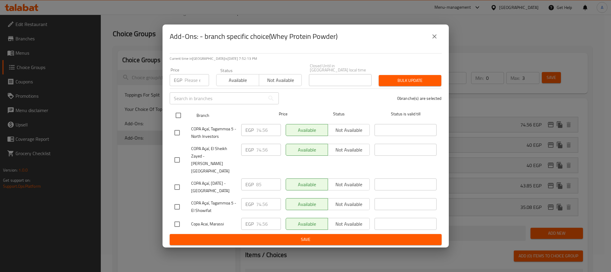
click at [180, 121] on input "checkbox" at bounding box center [178, 115] width 13 height 13
checkbox input "true"
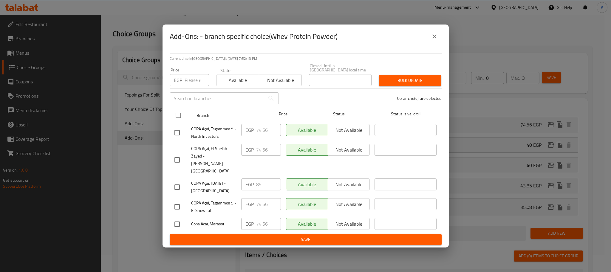
checkbox input "true"
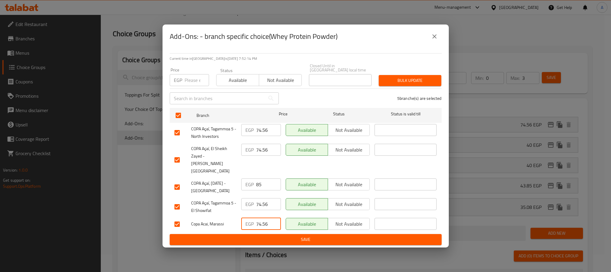
drag, startPoint x: 268, startPoint y: 215, endPoint x: 241, endPoint y: 211, distance: 27.5
click at [242, 218] on div "EGP 74.56 ​" at bounding box center [261, 224] width 40 height 12
paste input "108.30"
type input "108.30"
click at [271, 235] on span "Save" at bounding box center [306, 238] width 263 height 7
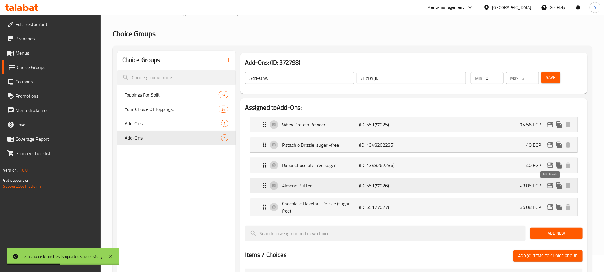
click at [550, 184] on icon "edit" at bounding box center [551, 185] width 6 height 5
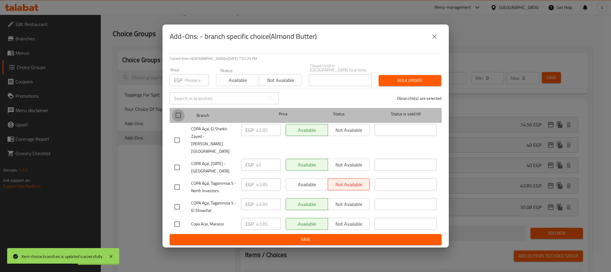
click at [180, 121] on input "checkbox" at bounding box center [178, 115] width 13 height 13
checkbox input "true"
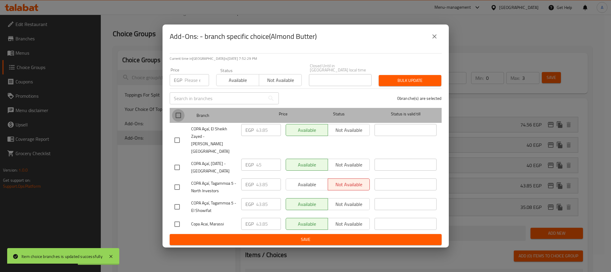
checkbox input "true"
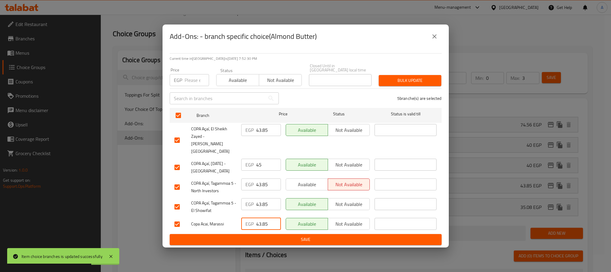
drag, startPoint x: 269, startPoint y: 214, endPoint x: 248, endPoint y: 214, distance: 20.6
click at [248, 218] on div "EGP 43.85 ​" at bounding box center [261, 224] width 40 height 12
paste input "68.40"
type input "68.40"
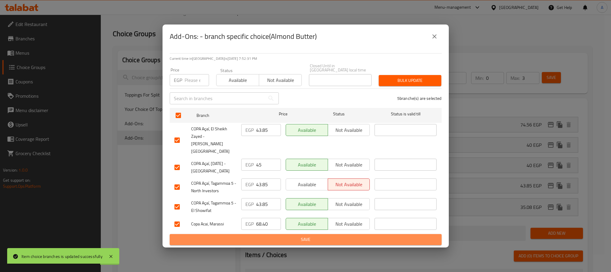
click at [270, 235] on span "Save" at bounding box center [306, 238] width 263 height 7
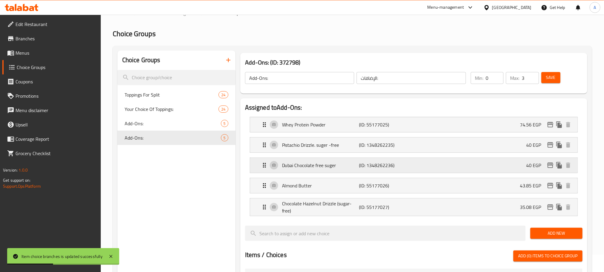
click at [551, 163] on icon "edit" at bounding box center [551, 164] width 6 height 5
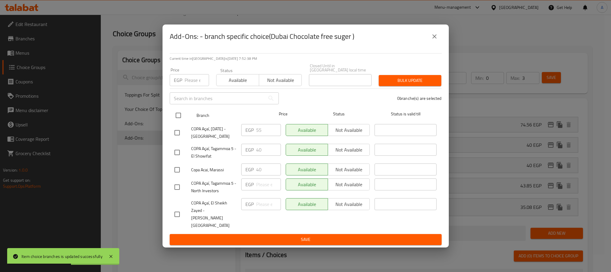
click at [178, 121] on input "checkbox" at bounding box center [178, 115] width 13 height 13
checkbox input "true"
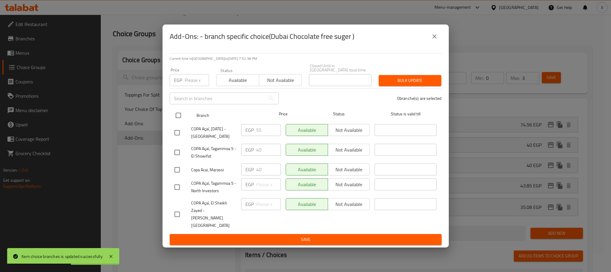
checkbox input "true"
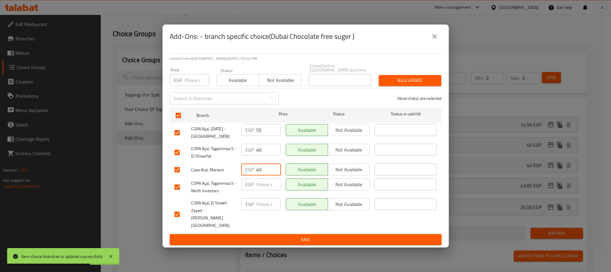
drag, startPoint x: 243, startPoint y: 175, endPoint x: 223, endPoint y: 173, distance: 19.8
click at [223, 173] on div "Copa Acai, Marassi EGP 40 ​ Available Not available ​" at bounding box center [305, 169] width 267 height 17
paste input "68."
type input "68.40"
click at [259, 235] on span "Save" at bounding box center [306, 238] width 263 height 7
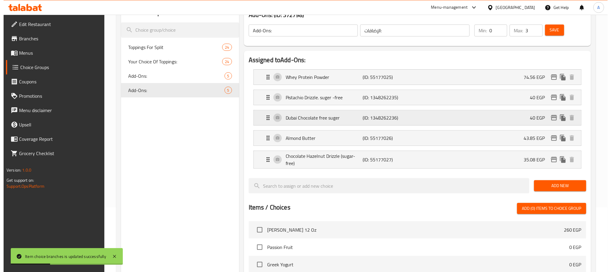
scroll to position [62, 0]
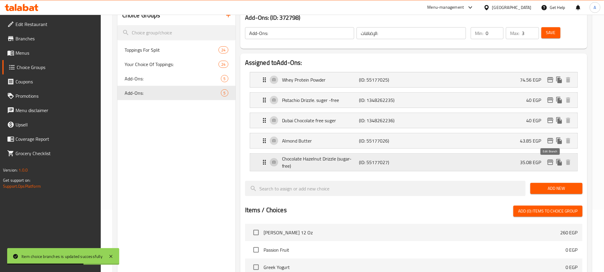
click at [552, 161] on icon "edit" at bounding box center [551, 161] width 6 height 5
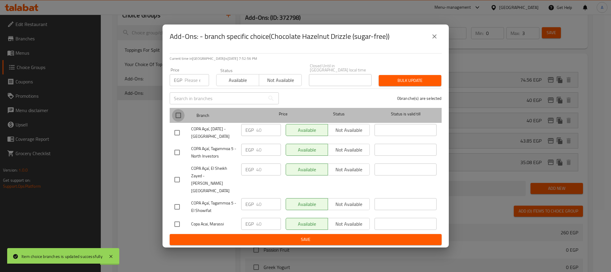
click at [177, 120] on input "checkbox" at bounding box center [178, 115] width 13 height 13
checkbox input "true"
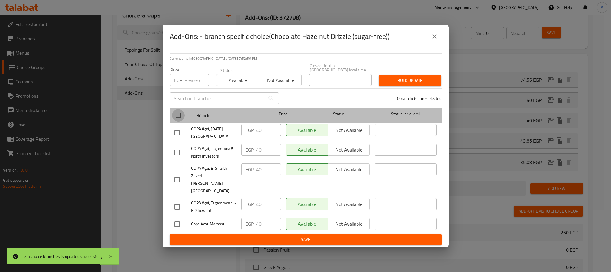
checkbox input "true"
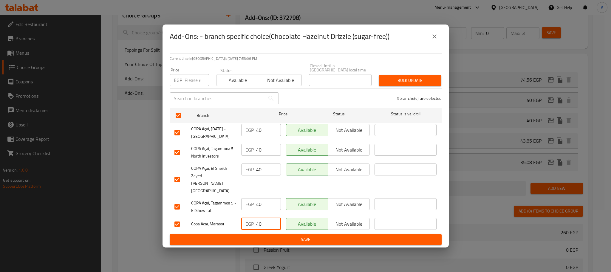
drag, startPoint x: 262, startPoint y: 212, endPoint x: 240, endPoint y: 212, distance: 22.1
click at [240, 215] on div "EGP 40 ​" at bounding box center [261, 223] width 44 height 17
paste input "57"
type input "57"
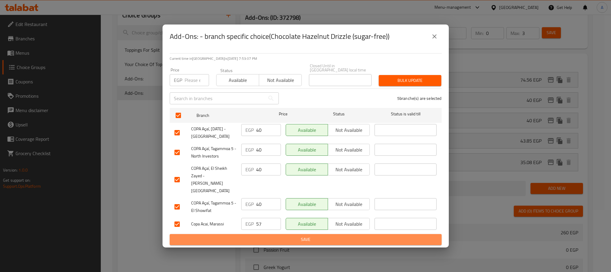
click at [256, 235] on span "Save" at bounding box center [306, 238] width 263 height 7
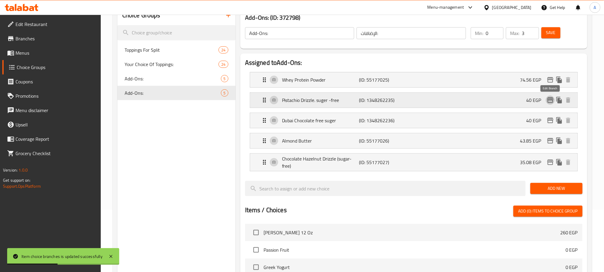
click at [550, 100] on icon "edit" at bounding box center [551, 99] width 6 height 5
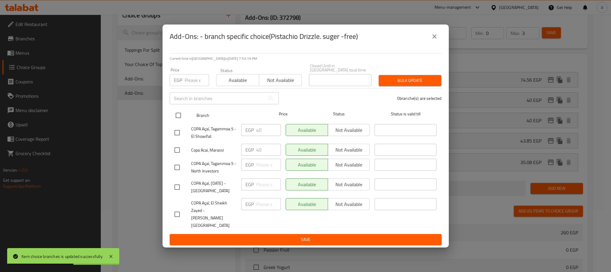
click at [179, 121] on input "checkbox" at bounding box center [178, 115] width 13 height 13
checkbox input "true"
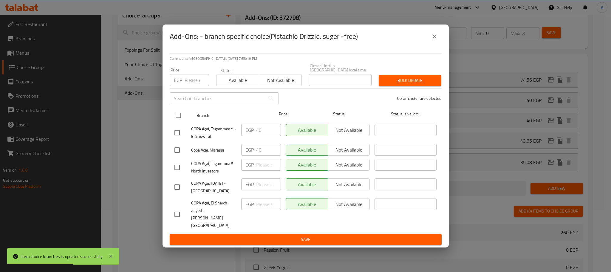
checkbox input "true"
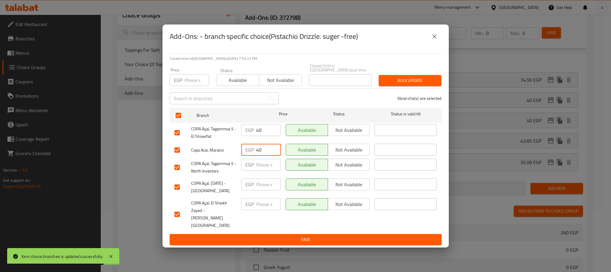
drag, startPoint x: 266, startPoint y: 154, endPoint x: 242, endPoint y: 154, distance: 24.2
click at [242, 154] on div "EGP 40 ​" at bounding box center [261, 150] width 40 height 12
paste input "51.3"
type input "51.30"
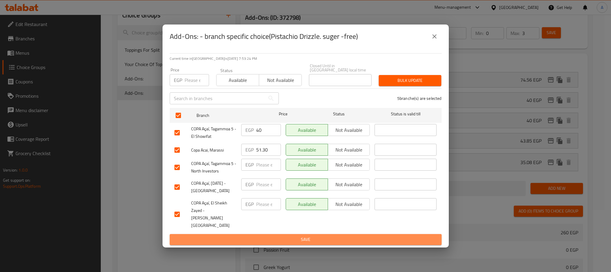
click at [272, 235] on span "Save" at bounding box center [306, 238] width 263 height 7
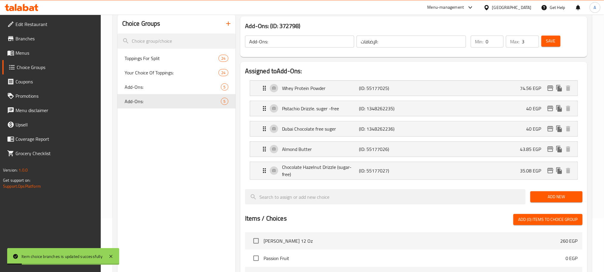
scroll to position [0, 0]
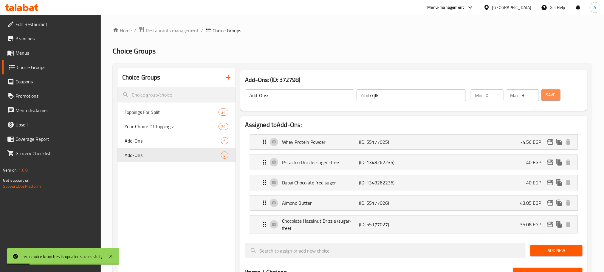
click at [552, 94] on span "Save" at bounding box center [552, 94] width 10 height 7
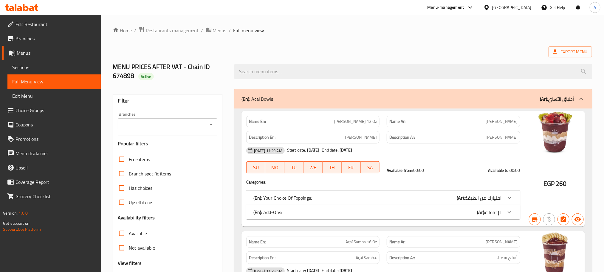
click at [207, 124] on button "Open" at bounding box center [211, 124] width 8 height 8
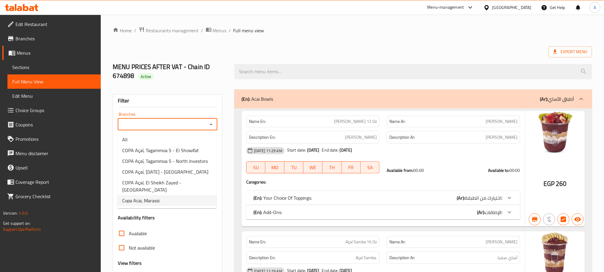
click at [167, 195] on li "Copa Acai, Marassi" at bounding box center [167, 200] width 99 height 11
type input "Copa Acai, Marassi"
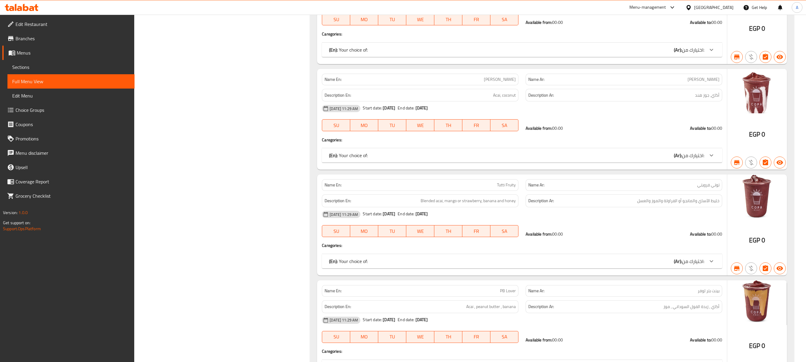
scroll to position [1921, 0]
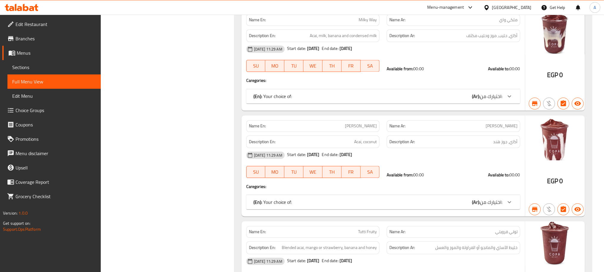
scroll to position [1689, 0]
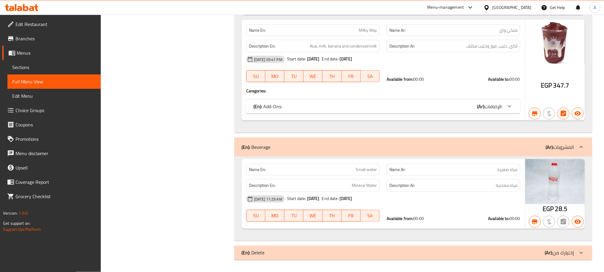
scroll to position [1600, 0]
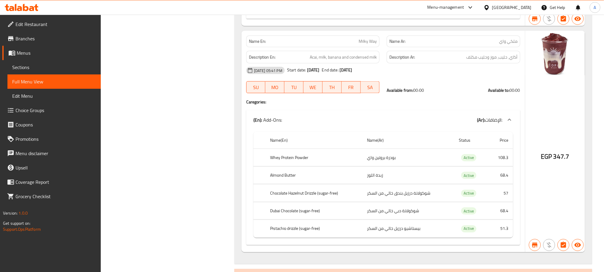
scroll to position [1466, 0]
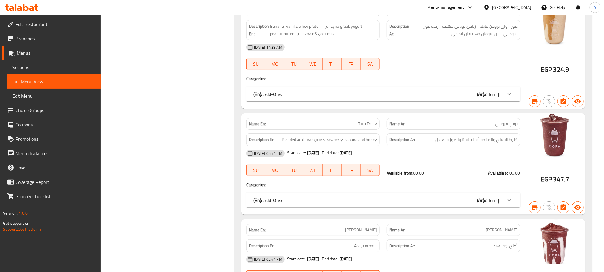
scroll to position [1197, 0]
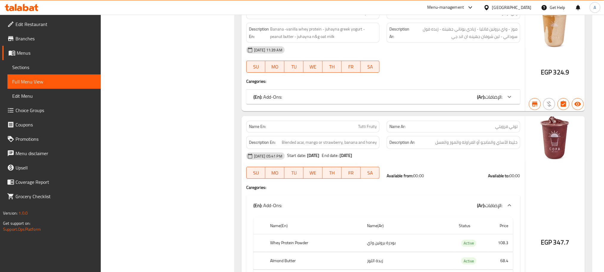
drag, startPoint x: 486, startPoint y: 109, endPoint x: 489, endPoint y: 102, distance: 7.0
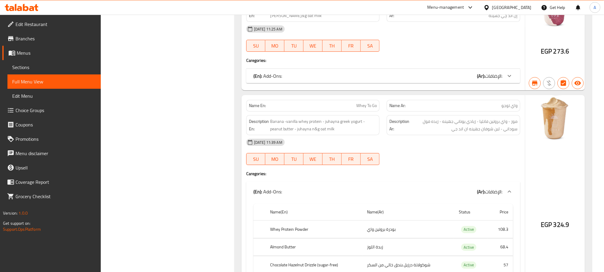
scroll to position [1018, 0]
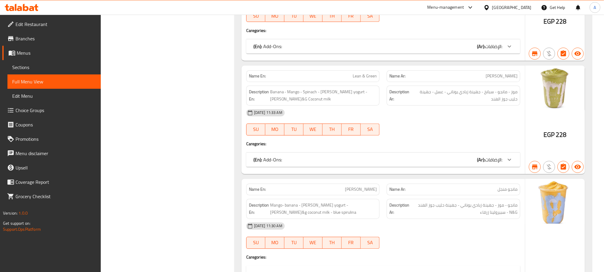
scroll to position [794, 0]
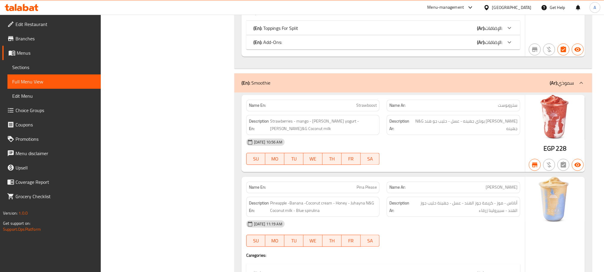
scroll to position [481, 0]
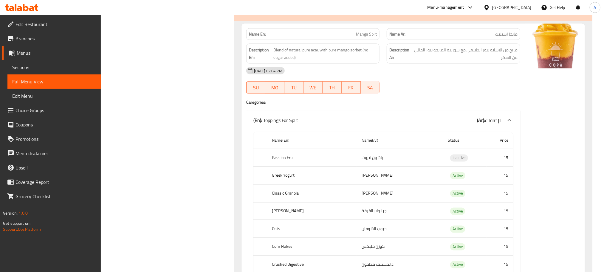
click at [483, 118] on b "(Ar):" at bounding box center [481, 119] width 8 height 9
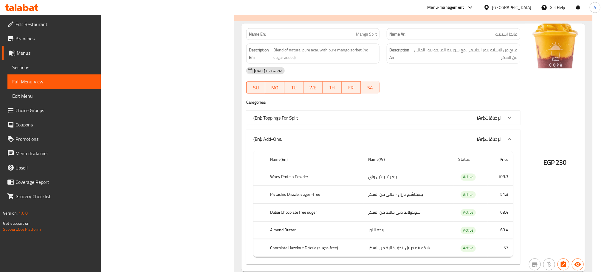
scroll to position [347, 0]
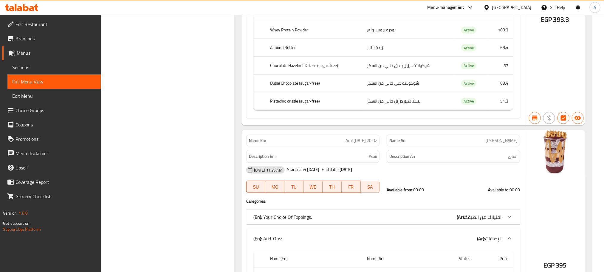
scroll to position [123, 0]
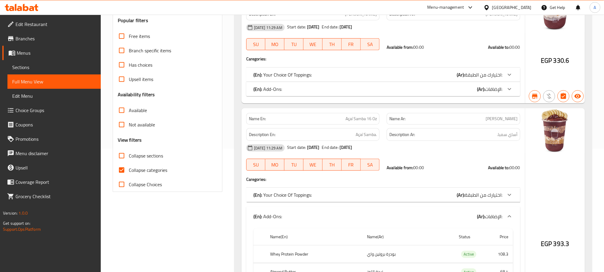
click at [465, 79] on b "(Ar):" at bounding box center [461, 74] width 8 height 9
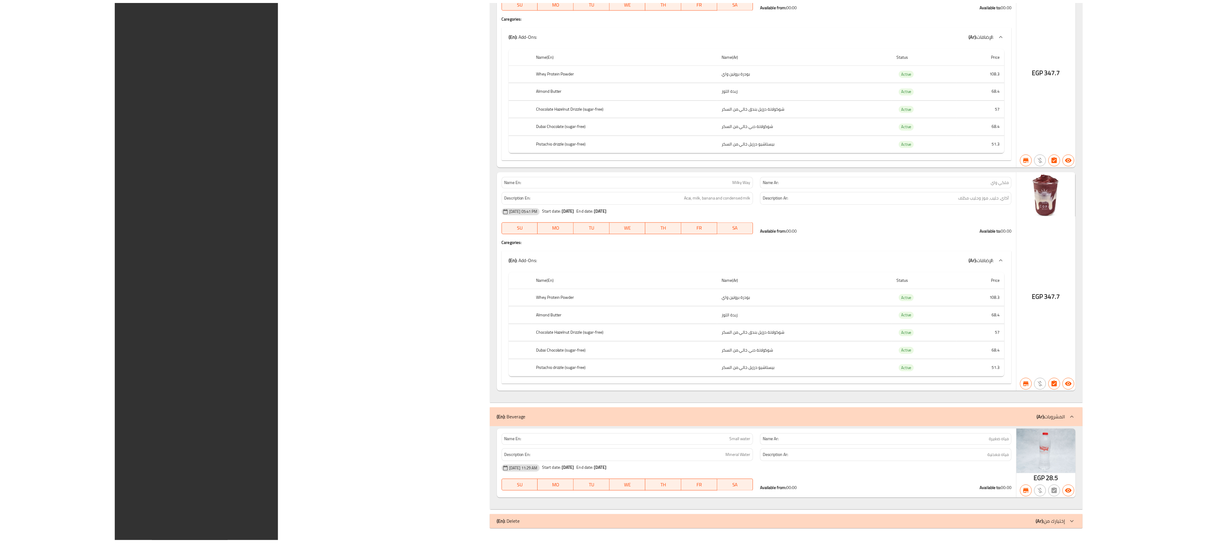
scroll to position [2980, 0]
